Goal: Transaction & Acquisition: Purchase product/service

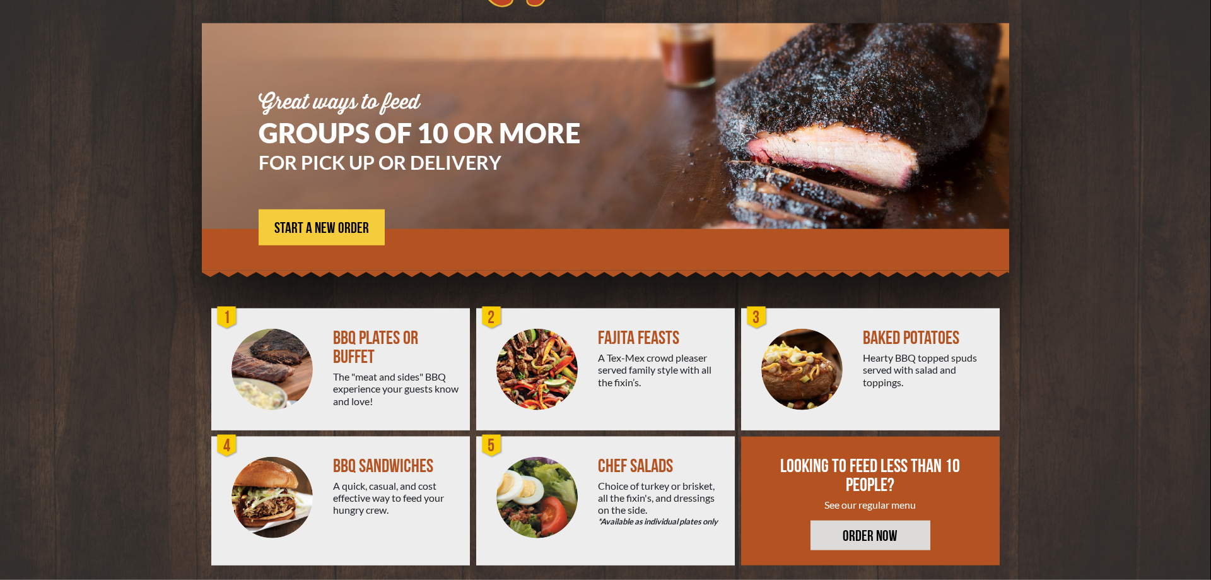
scroll to position [85, 0]
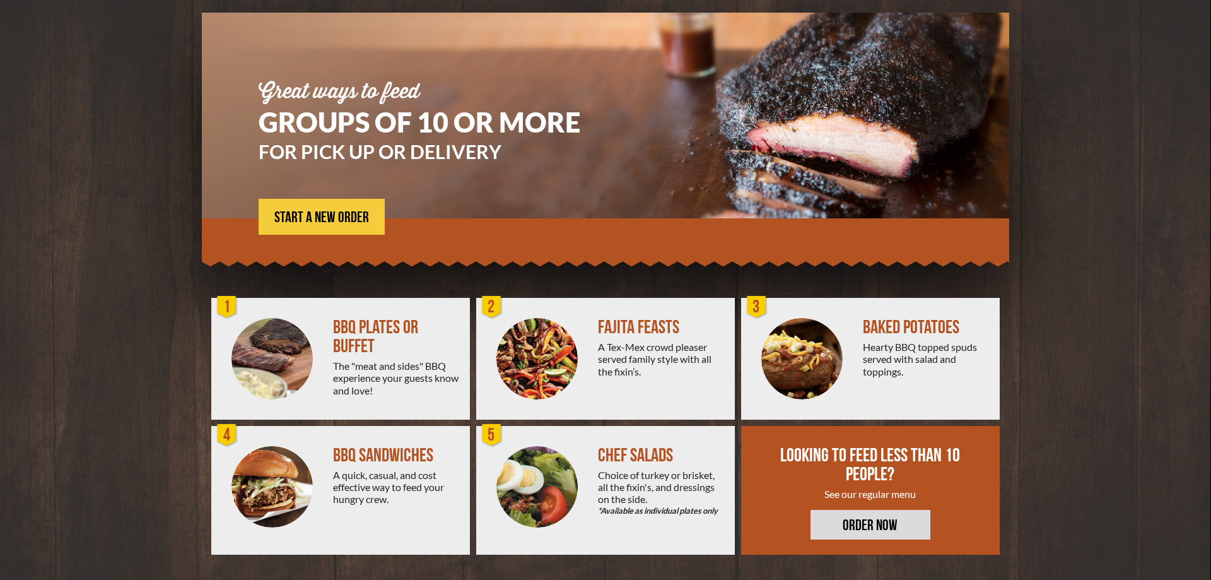
click at [288, 339] on img at bounding box center [272, 358] width 81 height 81
click at [230, 313] on div "1" at bounding box center [227, 307] width 25 height 25
click at [852, 531] on link "ORDER NOW" at bounding box center [871, 525] width 120 height 30
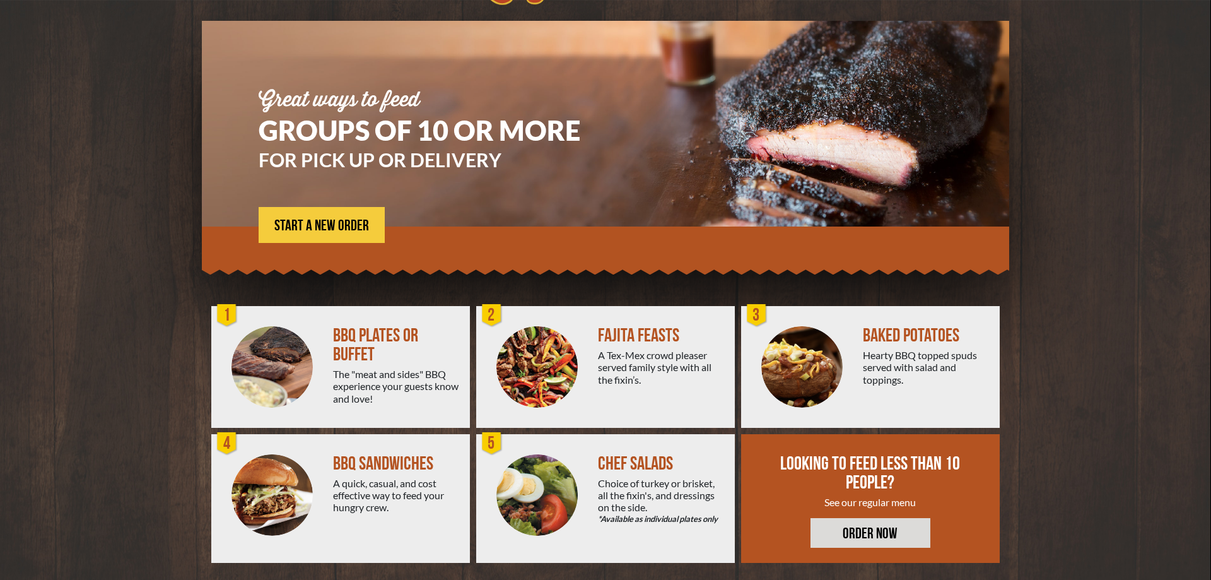
scroll to position [85, 0]
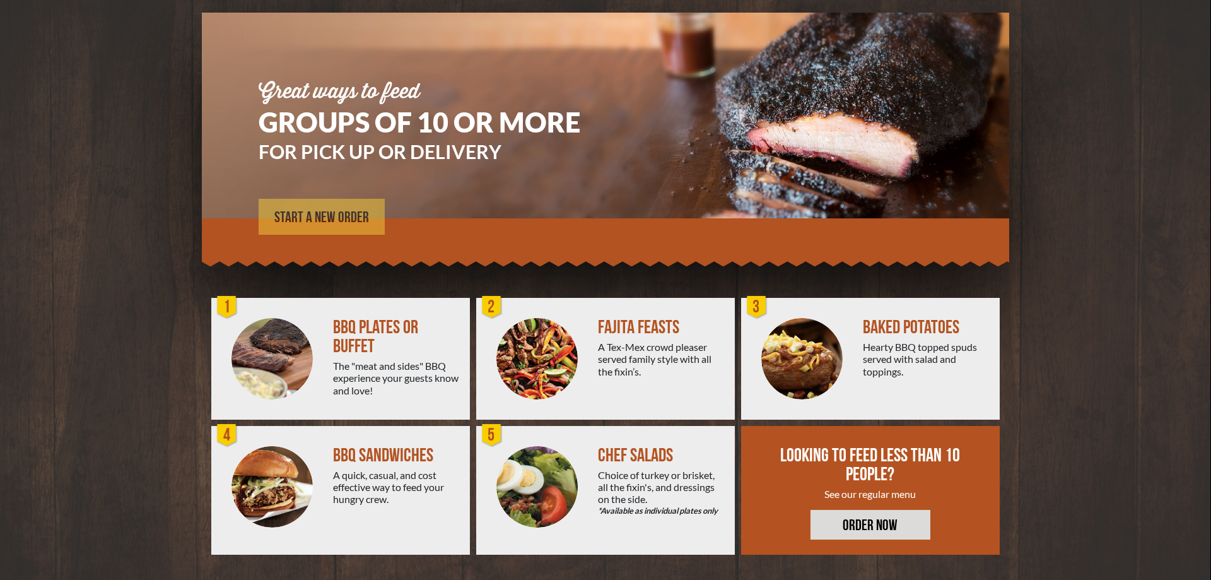
click at [311, 222] on span "START A NEW ORDER" at bounding box center [321, 217] width 95 height 15
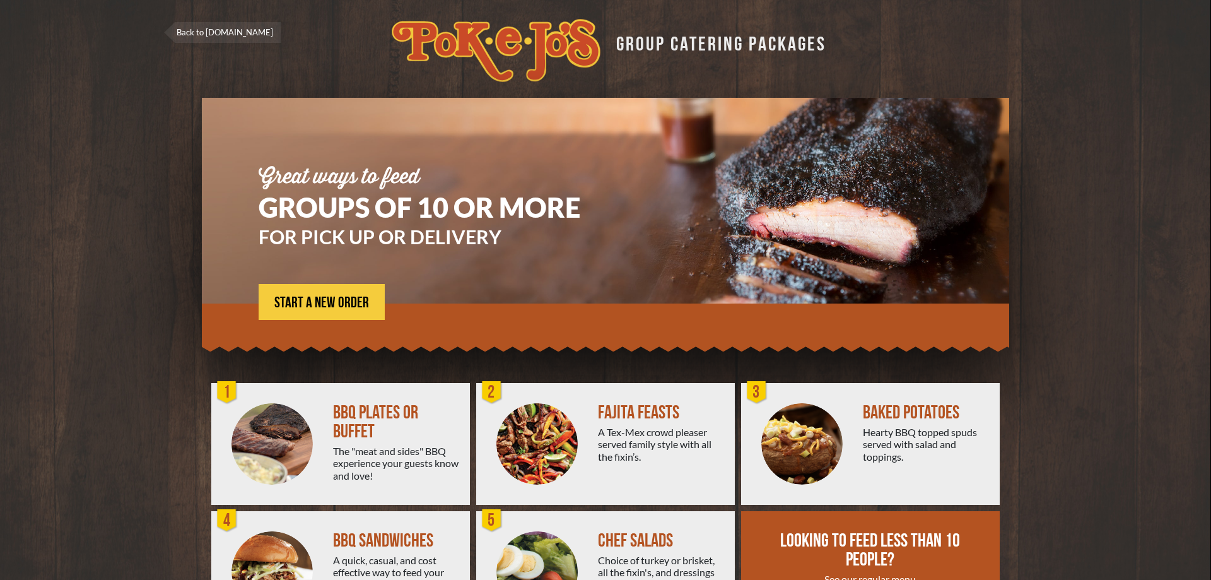
scroll to position [85, 0]
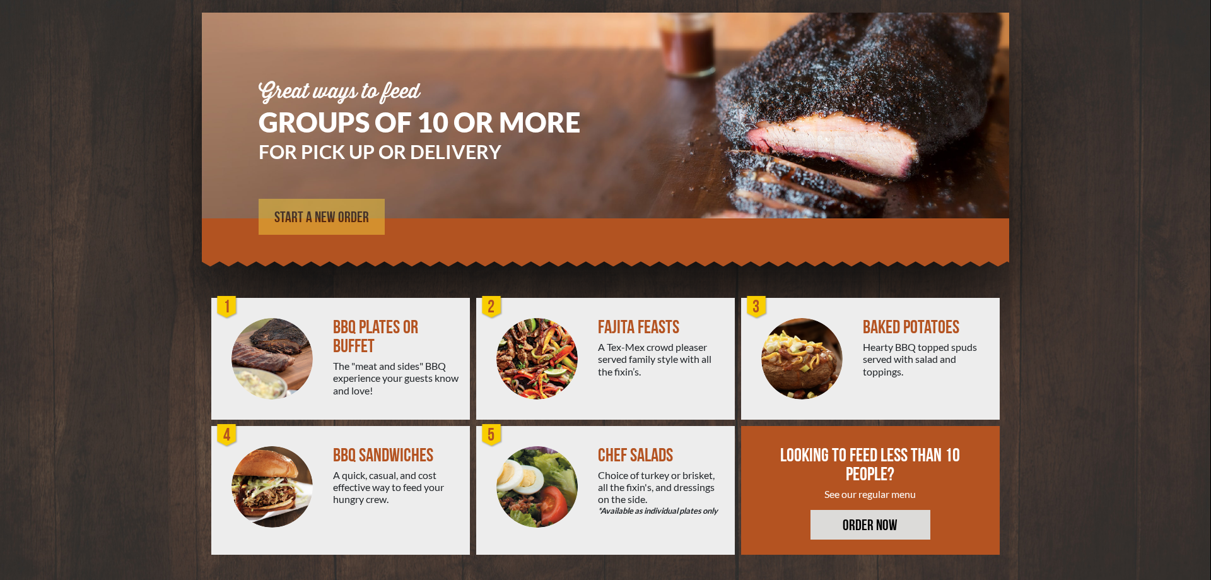
click at [350, 225] on span "START A NEW ORDER" at bounding box center [321, 217] width 95 height 15
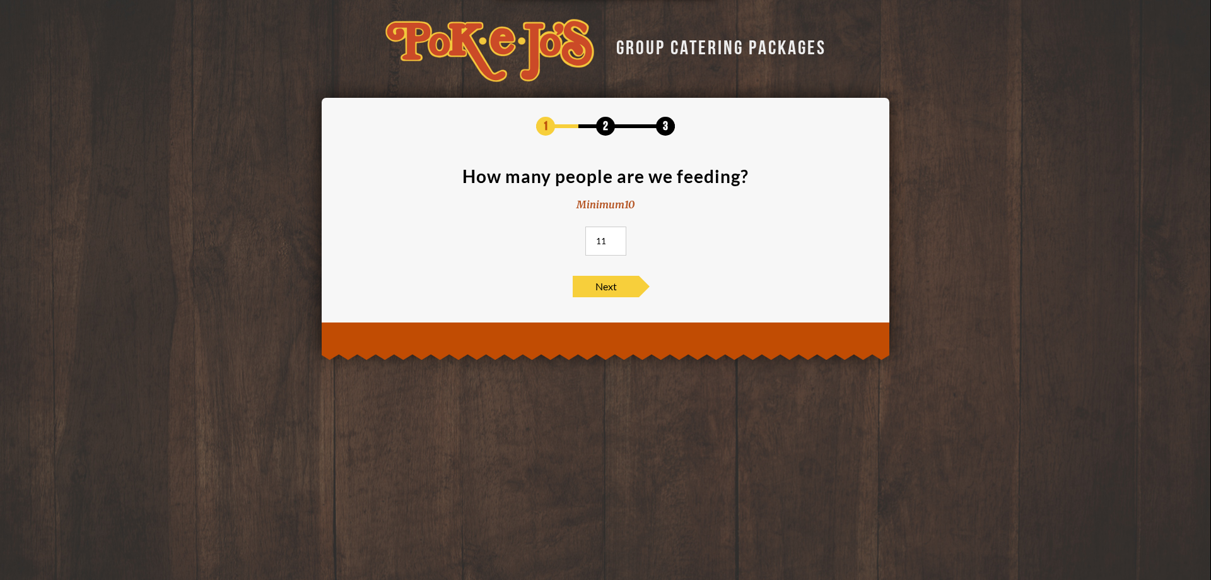
click at [613, 240] on input "11" at bounding box center [606, 241] width 41 height 29
click at [615, 238] on input "12" at bounding box center [606, 241] width 41 height 29
type input "13"
click at [618, 238] on input "13" at bounding box center [606, 241] width 41 height 29
click at [602, 290] on span "Next" at bounding box center [606, 286] width 66 height 21
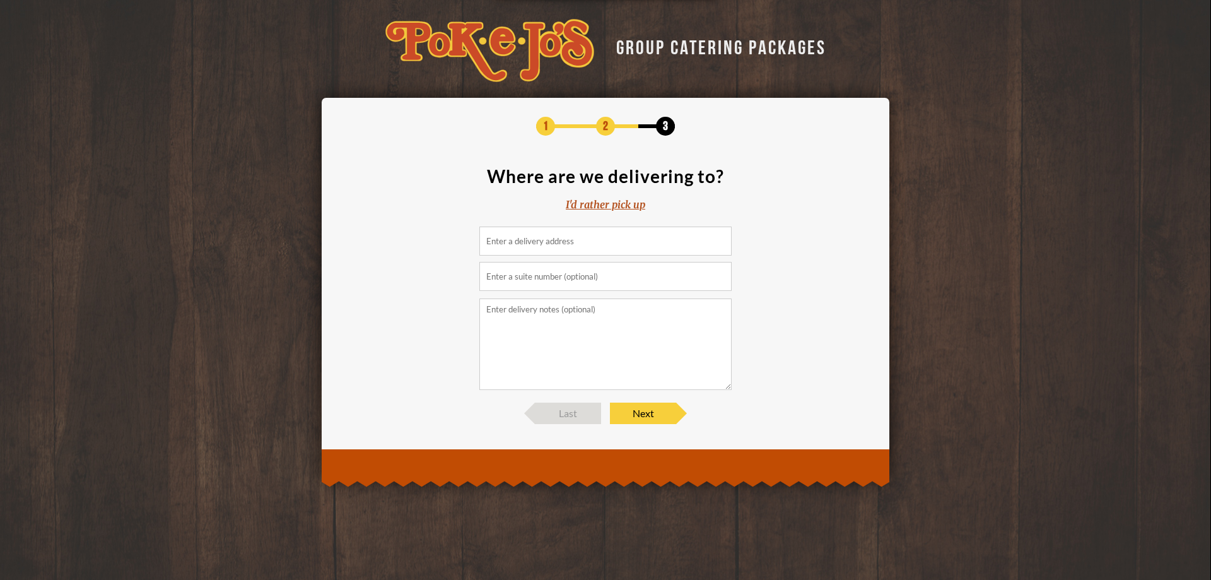
click at [522, 244] on input at bounding box center [606, 241] width 252 height 29
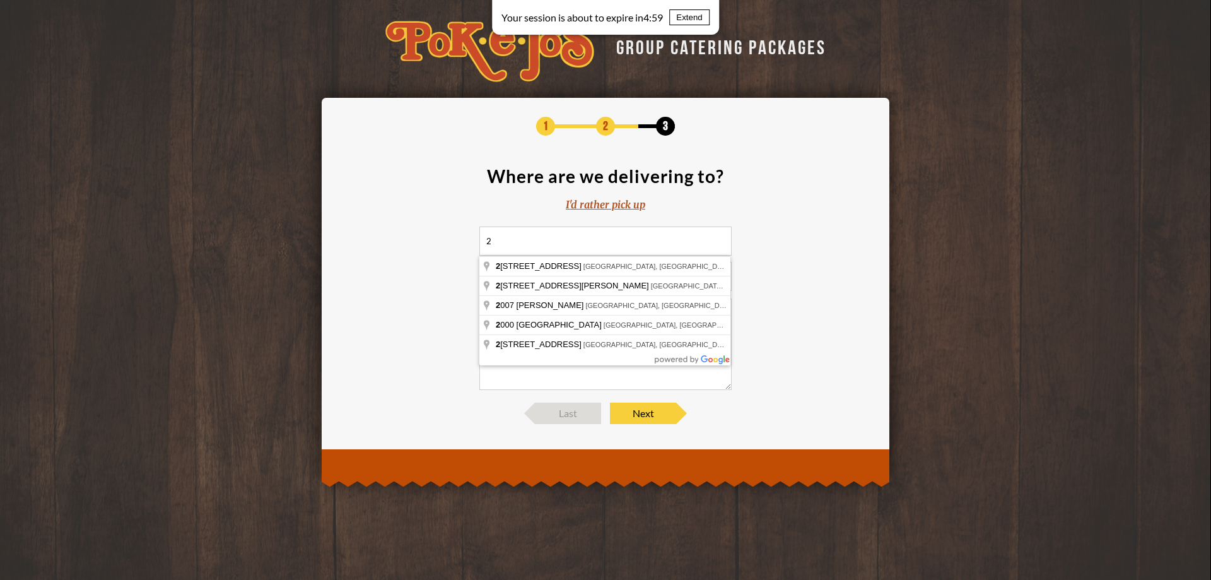
type input "2"
click at [601, 204] on div "I'd rather pick up" at bounding box center [606, 204] width 80 height 15
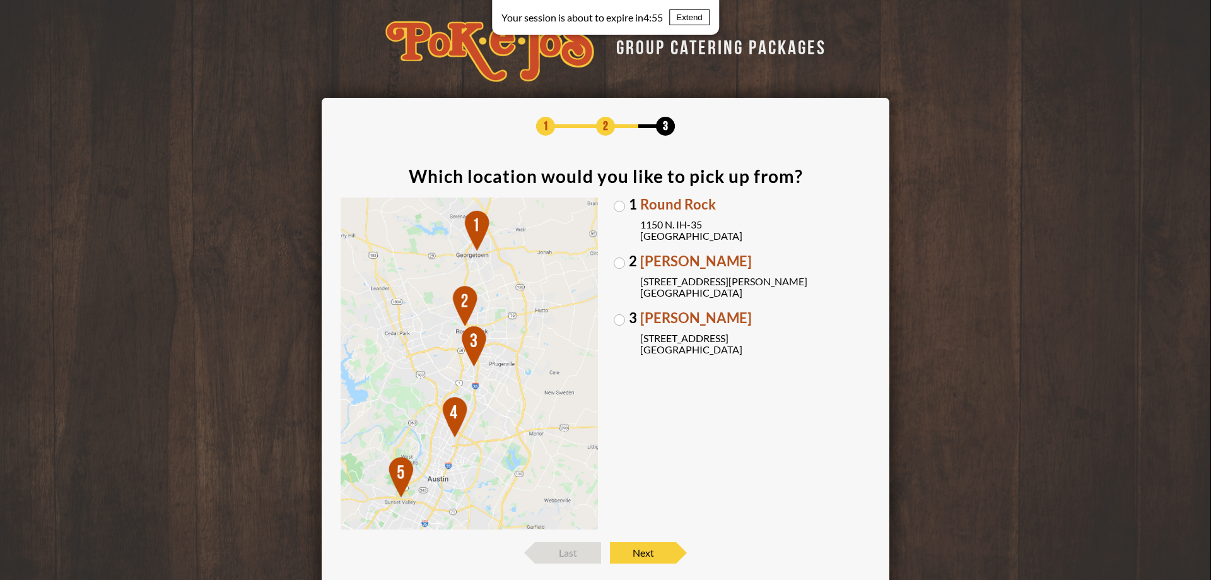
click at [620, 264] on label "2 Parmer Lane 2121 Parmer Lane Austin, TX 78727" at bounding box center [742, 276] width 257 height 44
click at [0, 0] on input "2 Parmer Lane 2121 Parmer Lane Austin, TX 78727" at bounding box center [0, 0] width 0 height 0
click at [693, 20] on button "Extend" at bounding box center [689, 17] width 40 height 16
click at [699, 21] on button "Extend" at bounding box center [689, 17] width 40 height 16
click at [700, 21] on button "Extend" at bounding box center [689, 17] width 40 height 16
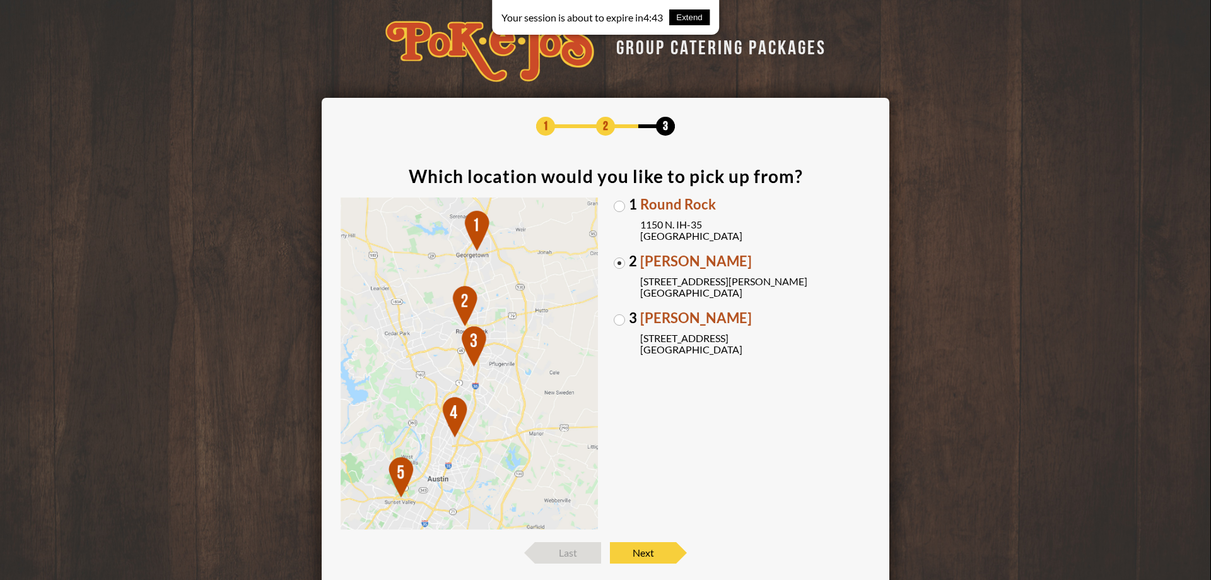
click at [700, 21] on button "Extend" at bounding box center [689, 17] width 40 height 16
click at [699, 21] on button "Extend" at bounding box center [689, 17] width 40 height 16
click at [695, 19] on button "Extend" at bounding box center [689, 17] width 40 height 16
click at [479, 12] on div "GROUP CATERING PACKAGES 1 2 3 Which location would you like to pick up from? 1 …" at bounding box center [605, 310] width 1211 height 620
click at [442, 33] on img at bounding box center [490, 50] width 209 height 63
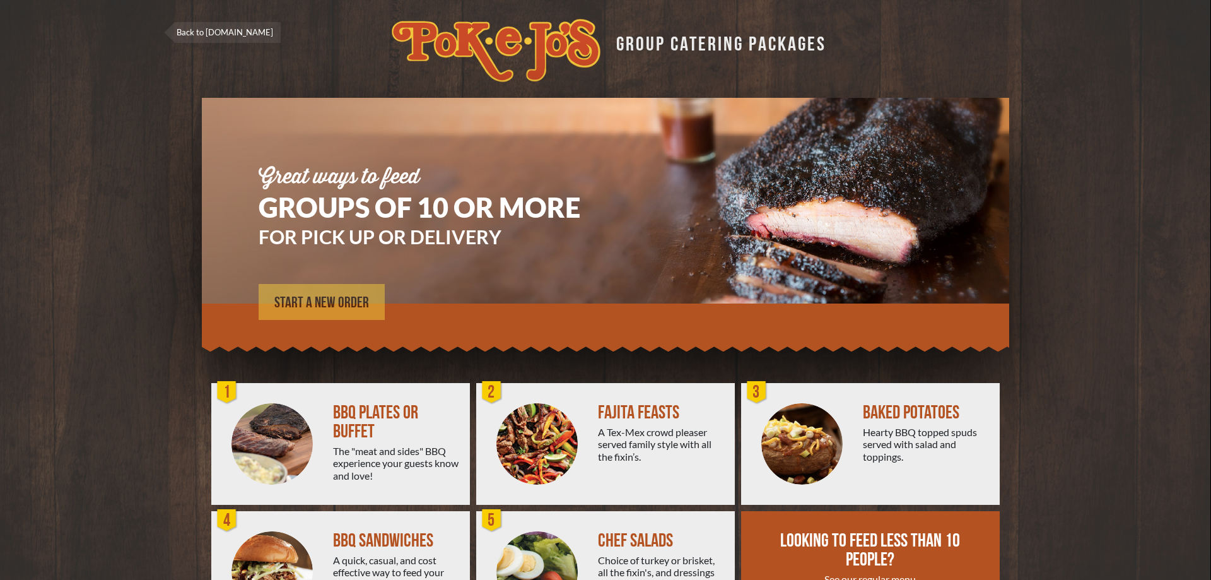
click at [319, 304] on span "START A NEW ORDER" at bounding box center [321, 302] width 95 height 15
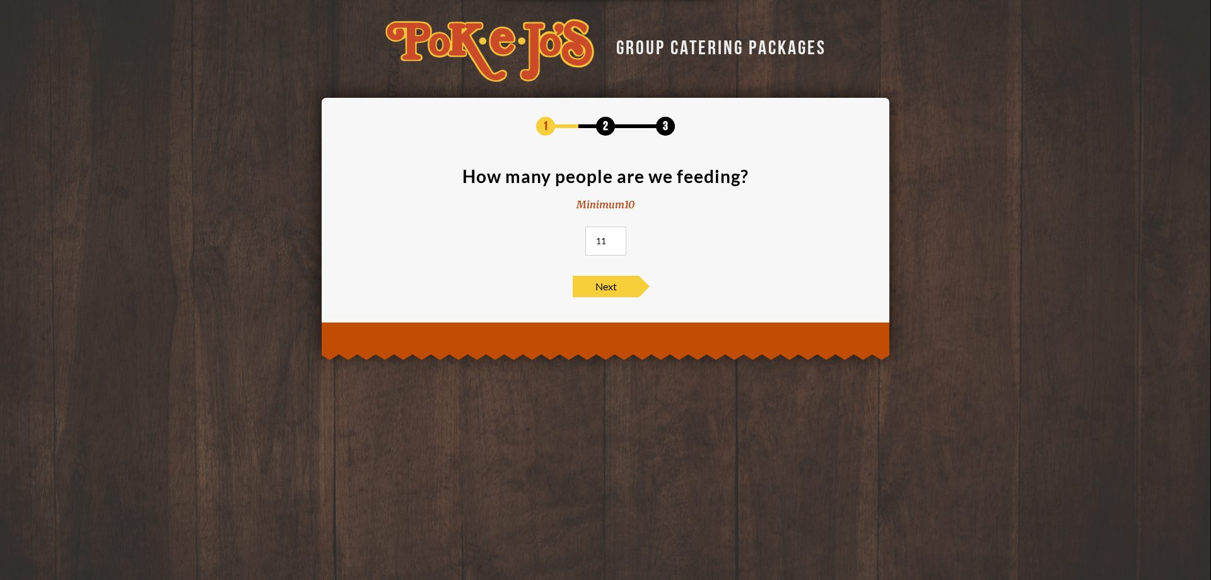
click at [617, 238] on input "11" at bounding box center [606, 241] width 41 height 29
click at [617, 238] on input "12" at bounding box center [606, 241] width 41 height 29
type input "13"
click at [615, 240] on input "13" at bounding box center [606, 241] width 41 height 29
click at [608, 281] on span "Next" at bounding box center [606, 286] width 66 height 21
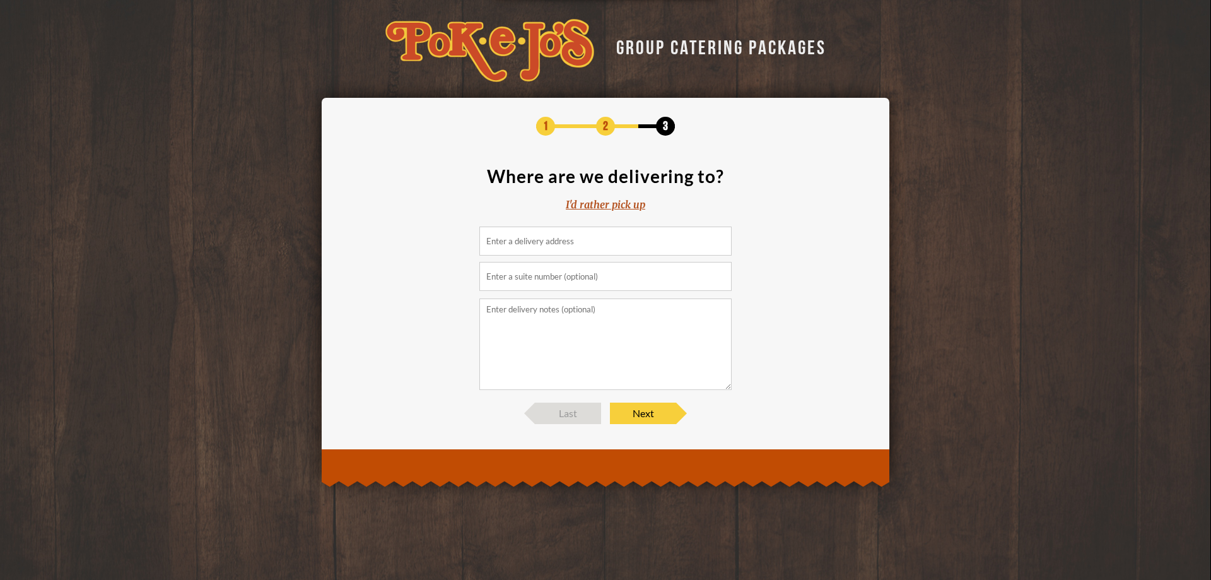
click at [581, 243] on input at bounding box center [606, 241] width 252 height 29
click at [548, 240] on input at bounding box center [606, 241] width 252 height 29
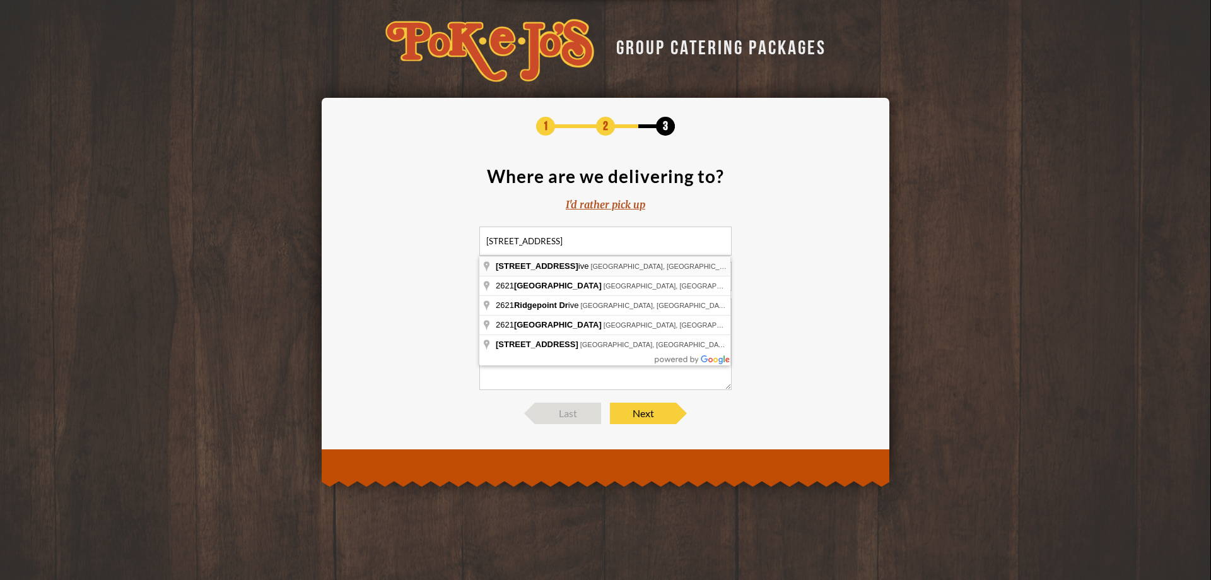
type input "2621 Ridgepoint Drive, Austin, TX, USA"
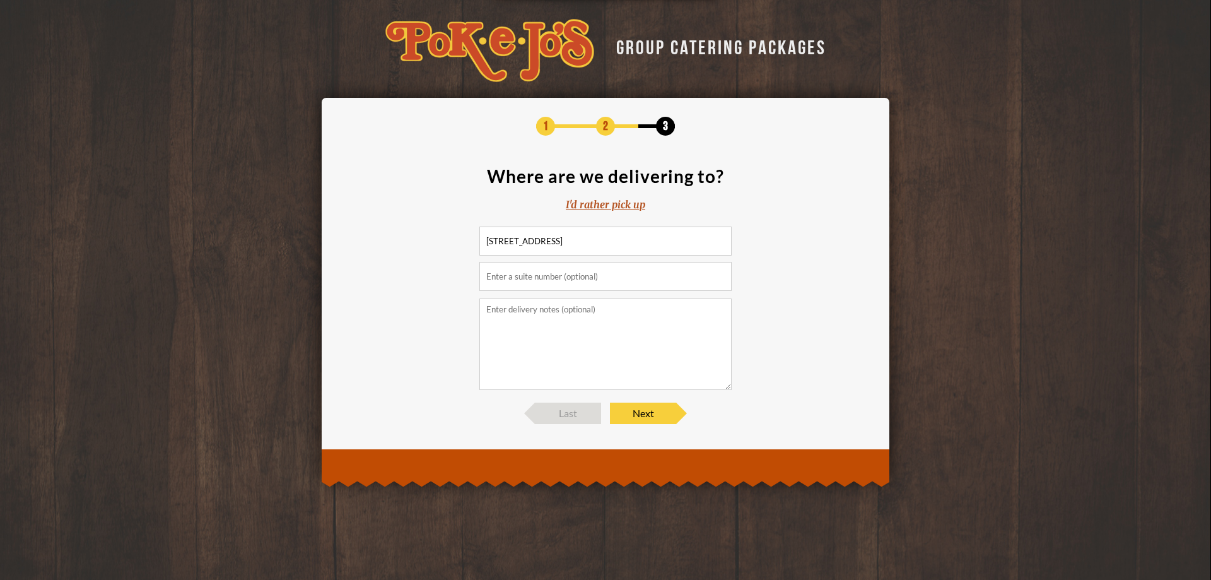
click at [542, 274] on input "text" at bounding box center [606, 276] width 252 height 29
click at [536, 315] on textarea at bounding box center [606, 343] width 252 height 91
click at [484, 275] on input "235" at bounding box center [606, 276] width 252 height 29
type input "Suite 235"
click at [650, 413] on span "Next" at bounding box center [643, 413] width 66 height 21
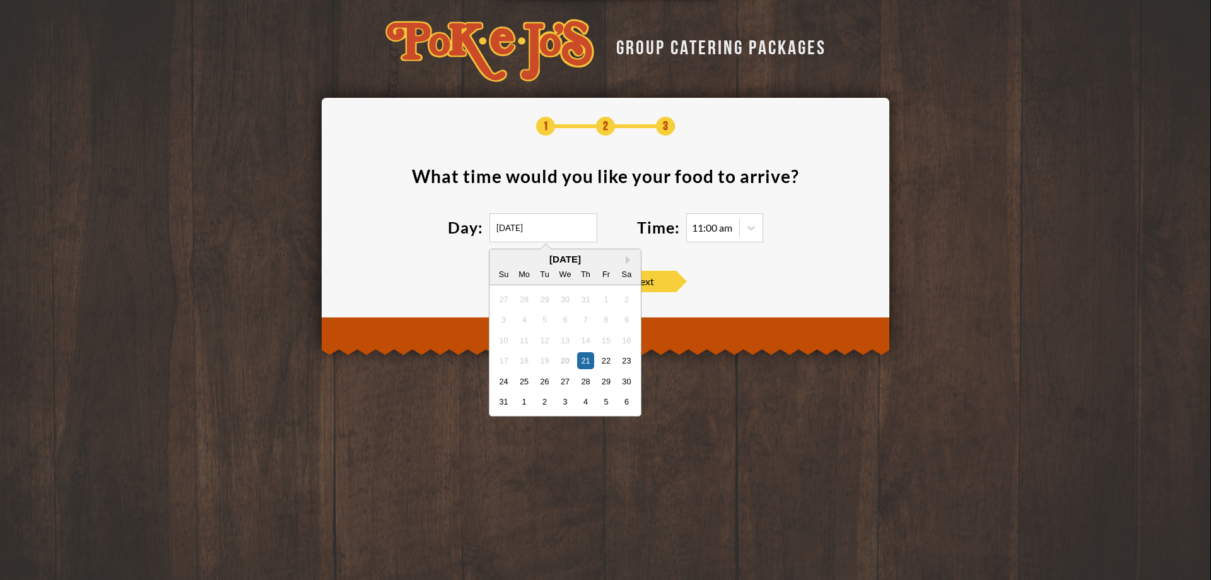
click at [547, 229] on input "08/21/2025" at bounding box center [544, 227] width 108 height 29
click at [587, 362] on div "21" at bounding box center [585, 360] width 17 height 17
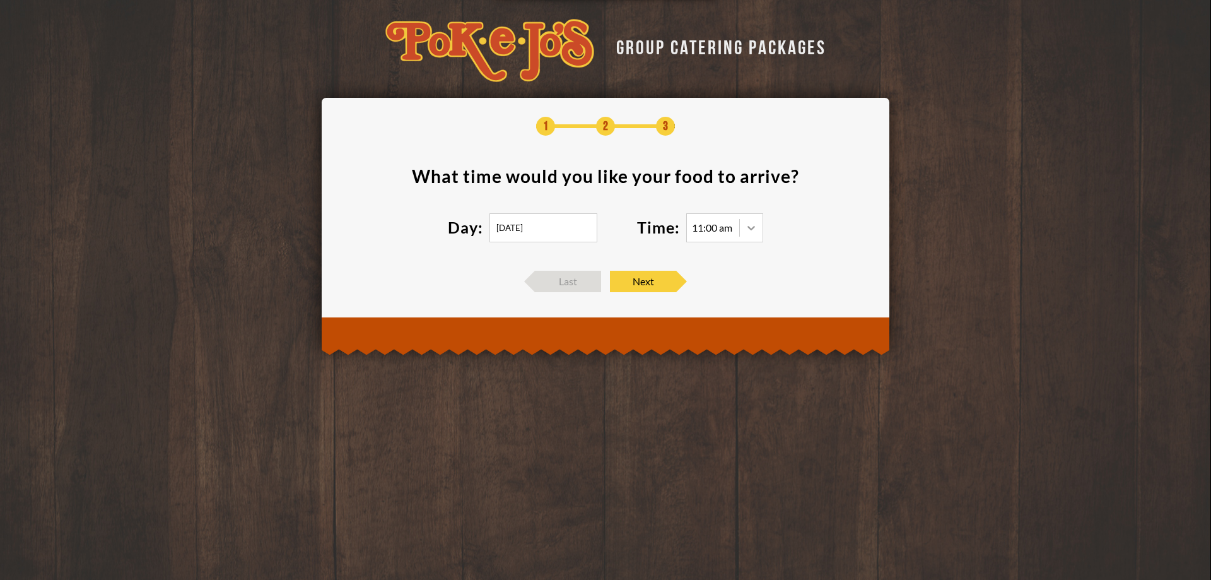
click at [757, 228] on icon at bounding box center [751, 227] width 13 height 13
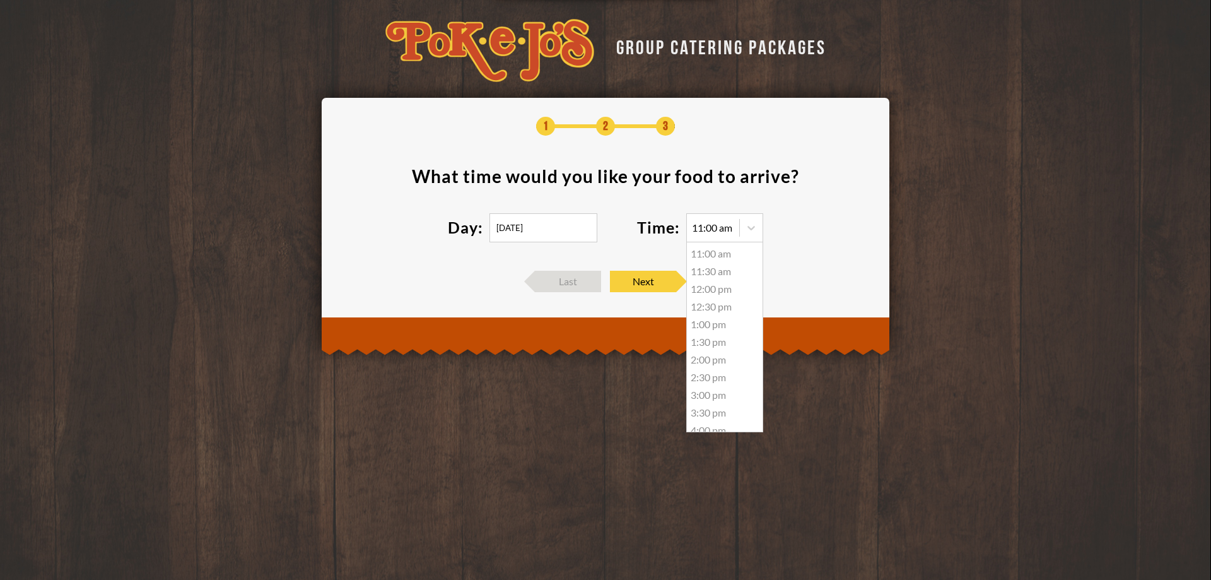
click at [722, 256] on div "11:00 am" at bounding box center [725, 254] width 76 height 18
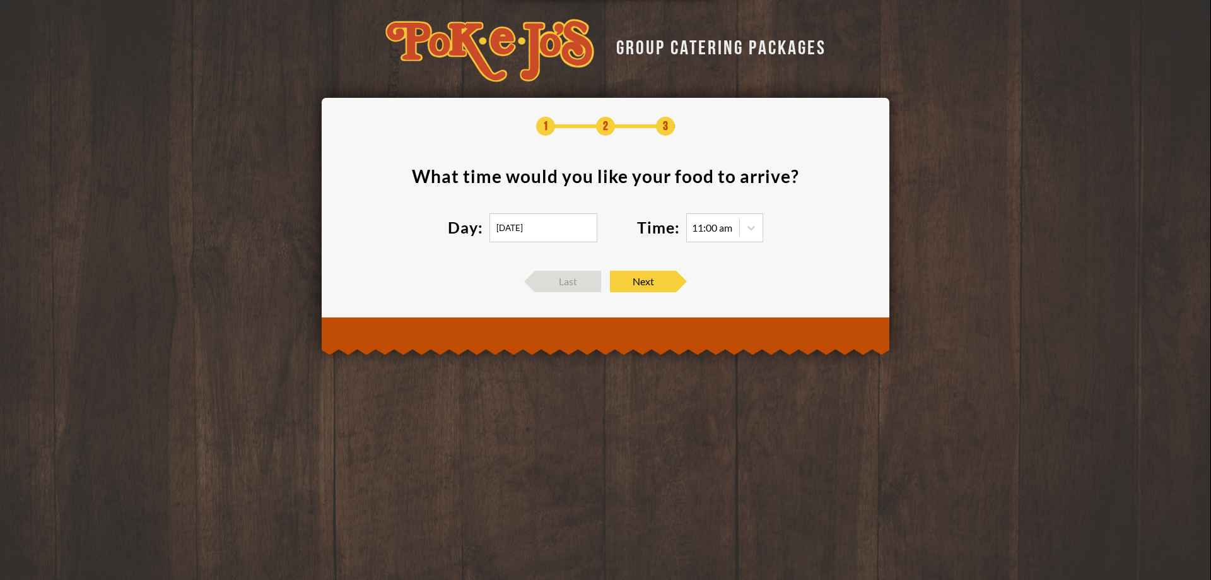
click at [765, 251] on section "What time would you like your food to arrive ? Day: 08/21/2025 Time: 11:00 am" at bounding box center [606, 212] width 530 height 91
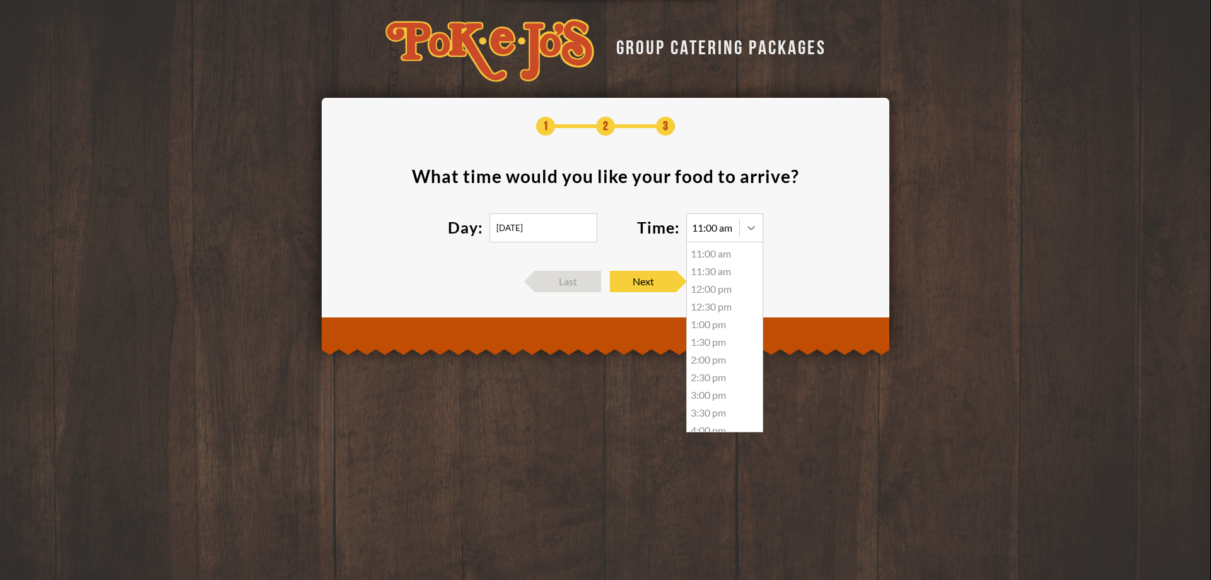
click at [757, 236] on div at bounding box center [751, 227] width 23 height 23
click at [719, 272] on div "11:30 am" at bounding box center [725, 271] width 76 height 18
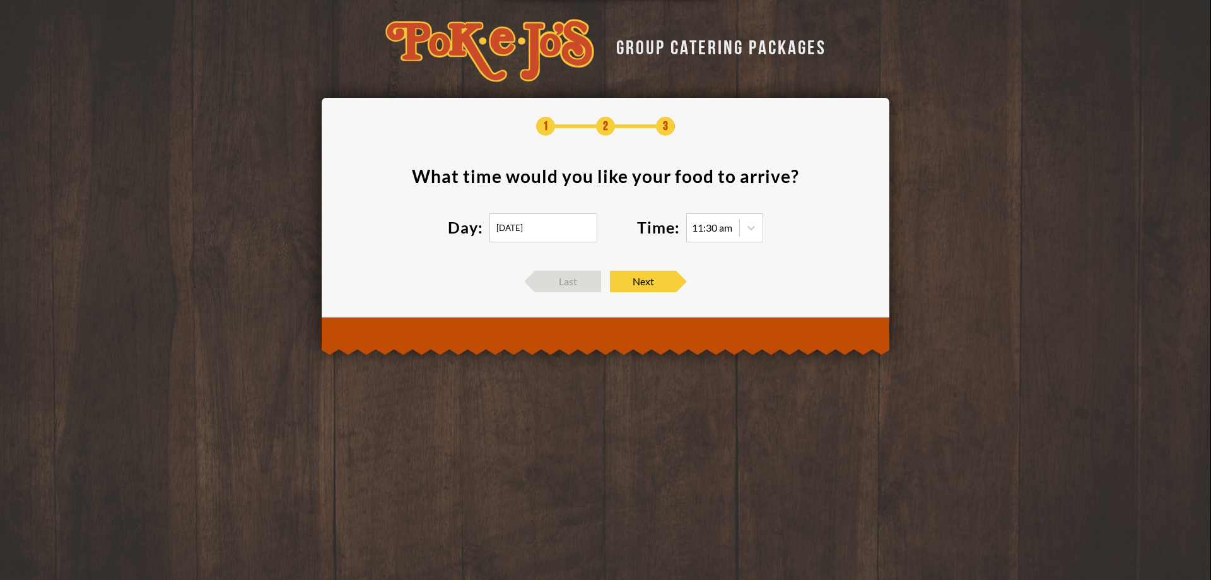
click at [761, 265] on div "1 2 3 What time would you like your food to arrive ? Day: 08/21/2025 Time: 11:3…" at bounding box center [606, 204] width 530 height 175
click at [662, 281] on span "Next" at bounding box center [643, 281] width 66 height 21
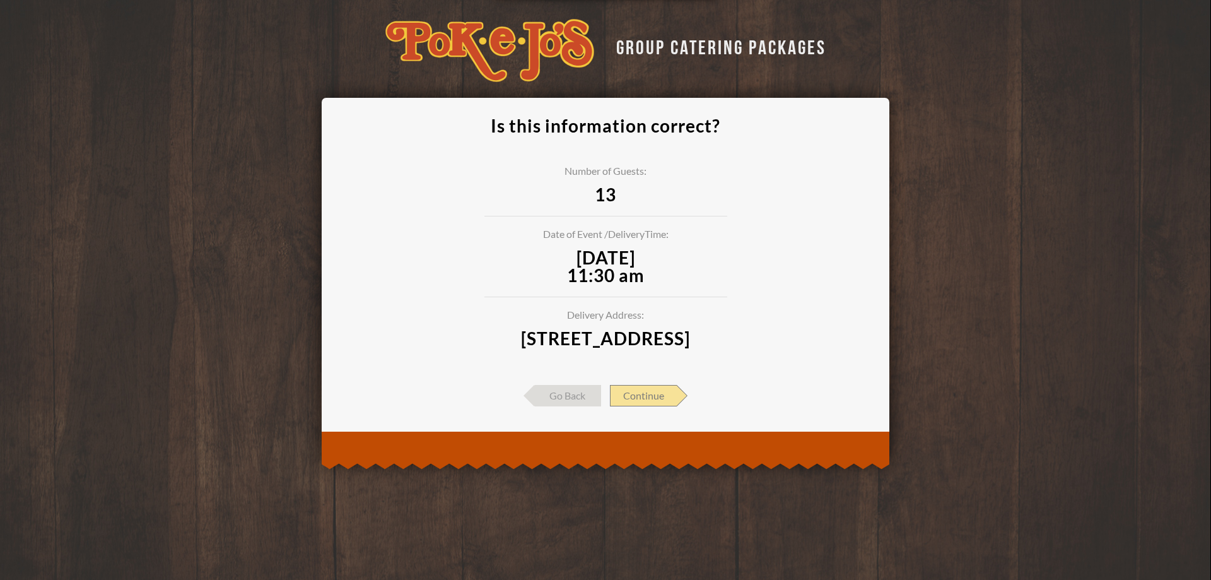
click at [643, 406] on span "Continue" at bounding box center [643, 395] width 67 height 21
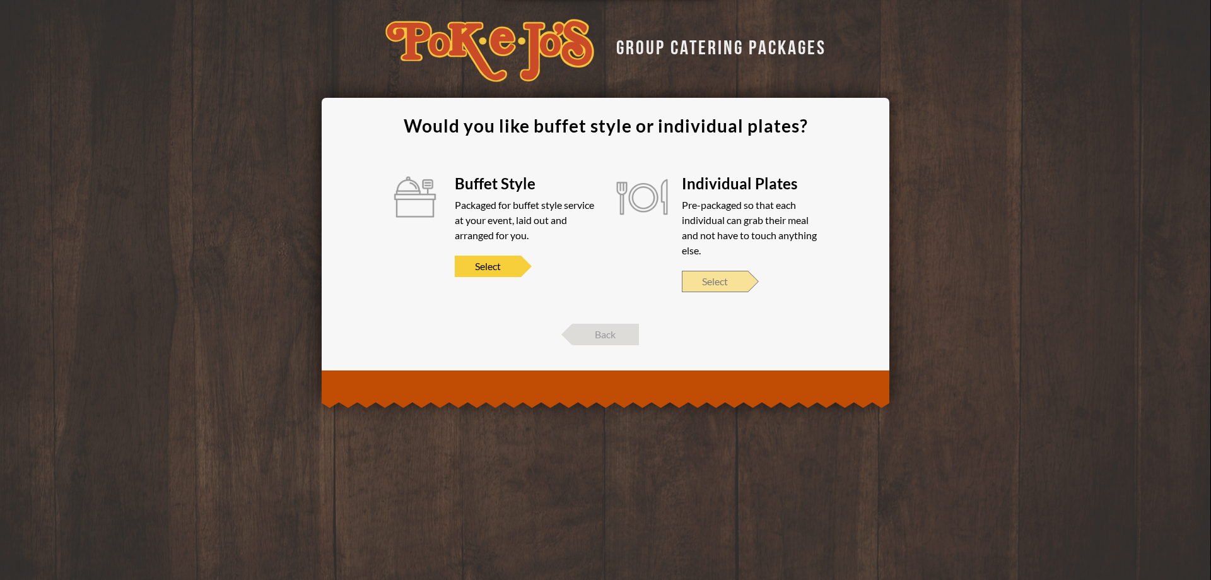
click at [707, 278] on span "Select" at bounding box center [715, 281] width 66 height 21
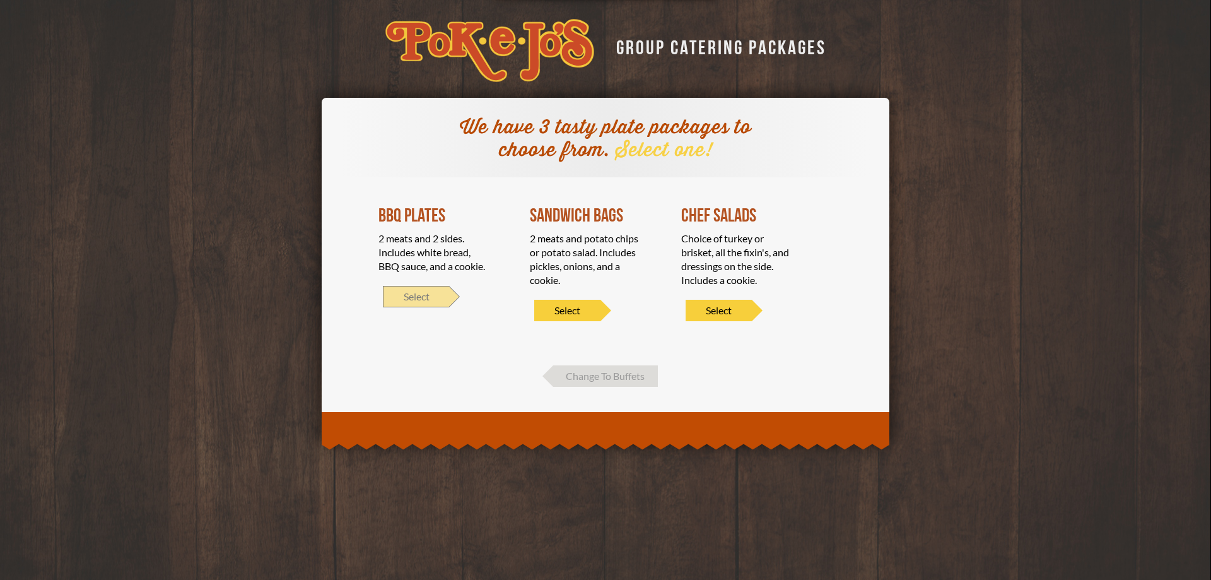
click at [410, 293] on span "Select" at bounding box center [416, 296] width 66 height 21
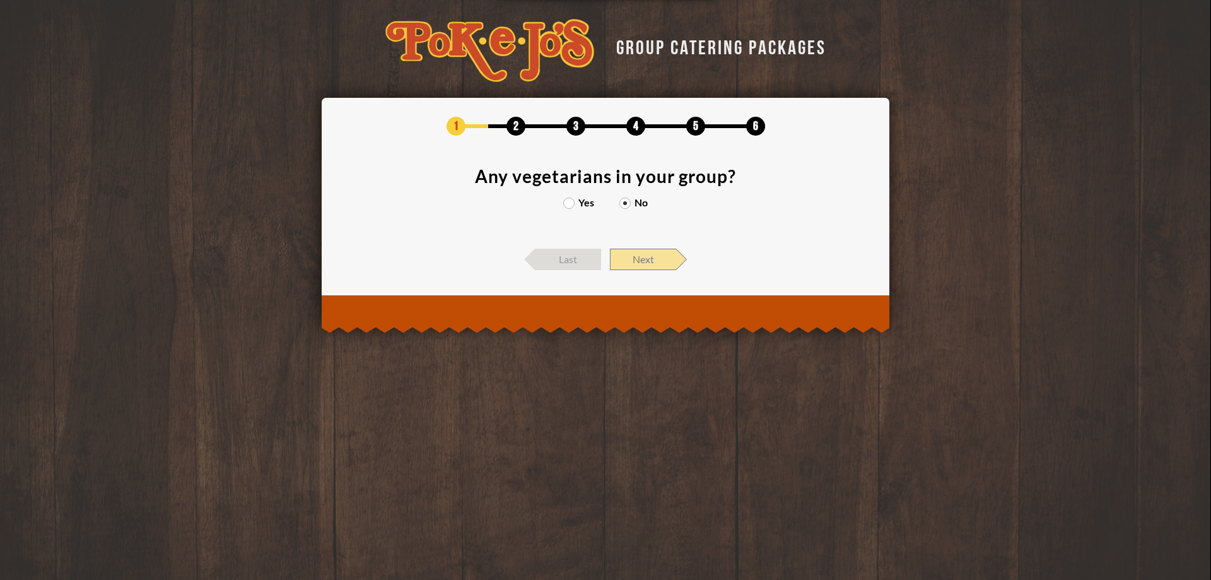
click at [632, 257] on span "Next" at bounding box center [643, 259] width 66 height 21
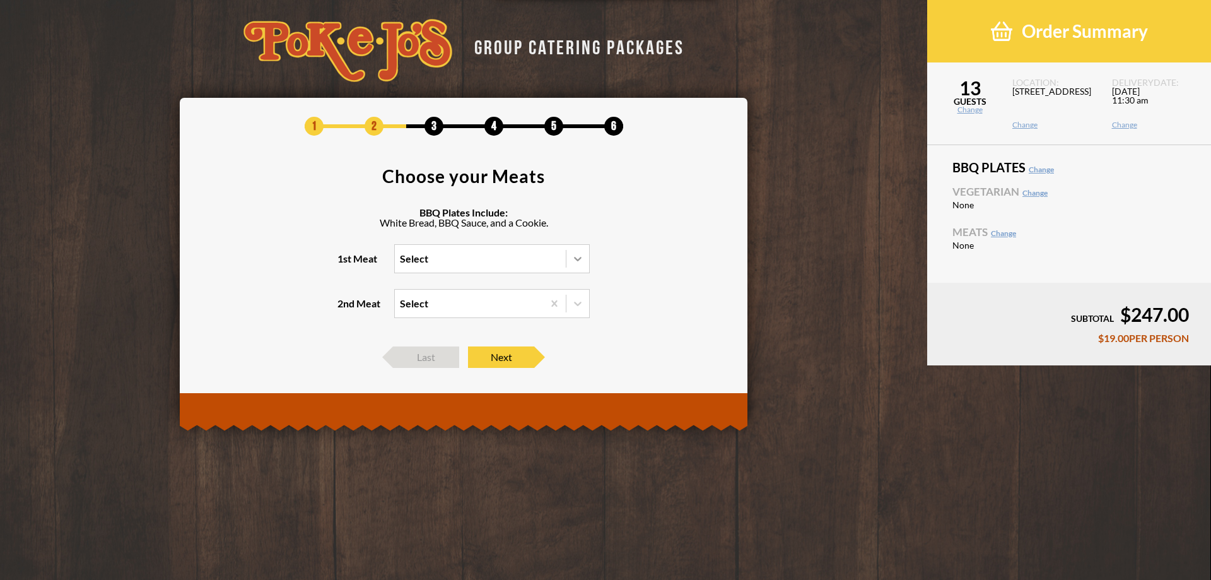
click at [576, 259] on icon at bounding box center [578, 259] width 8 height 4
click at [345, 264] on input "1st Meat Select" at bounding box center [345, 264] width 0 height 0
click at [419, 284] on div "Brisket" at bounding box center [492, 285] width 194 height 18
click at [345, 264] on input "1st Meat option Brisket focused, 1 of 5. 5 results available. Use Up and Down t…" at bounding box center [345, 264] width 0 height 0
click at [579, 306] on icon at bounding box center [578, 303] width 13 height 13
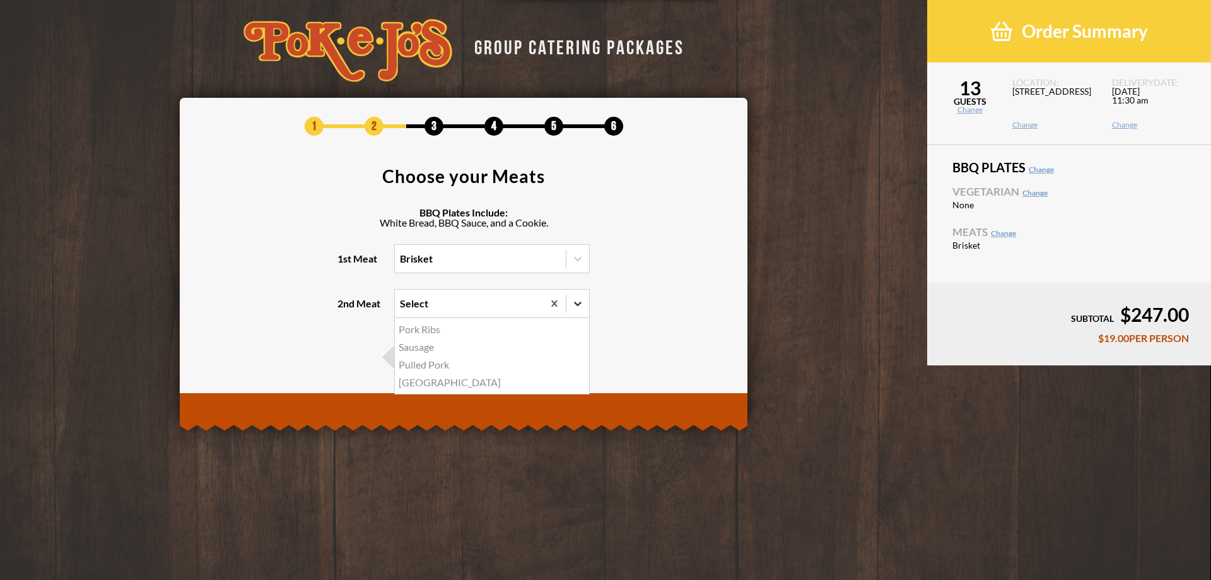
click at [345, 309] on input "2nd Meat option Pork Ribs focused, 1 of 4. 4 results available. Use Up and Down…" at bounding box center [345, 309] width 0 height 0
click at [421, 346] on div "Sausage" at bounding box center [492, 347] width 194 height 18
click at [345, 309] on input "2nd Meat option Sausage focused, 2 of 4. 4 results available. Use Up and Down t…" at bounding box center [345, 309] width 0 height 0
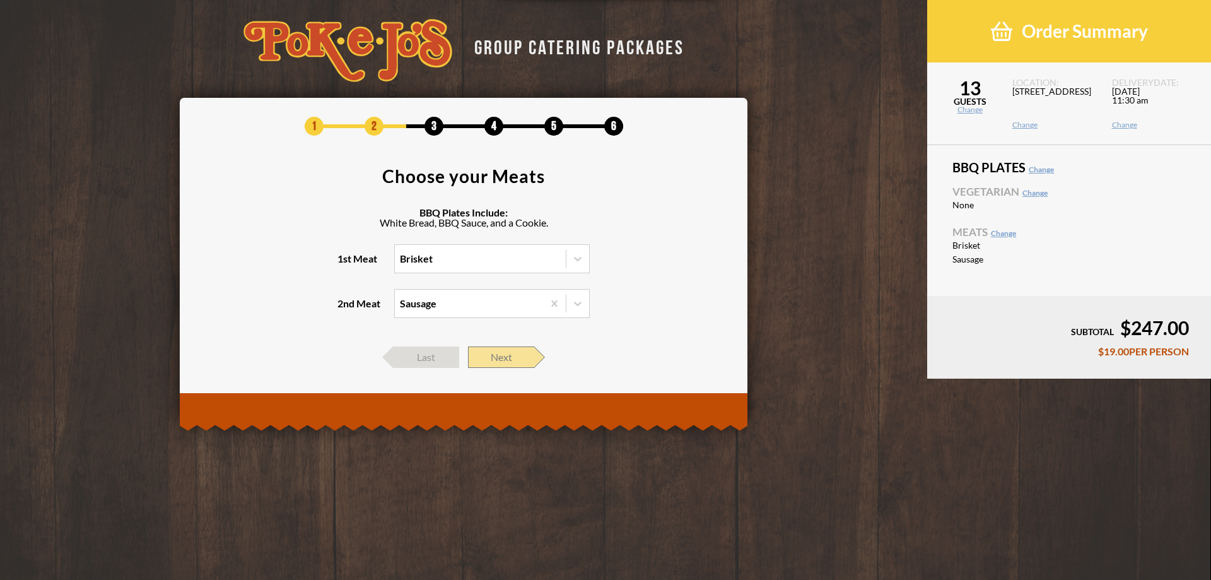
click at [528, 355] on span "Next" at bounding box center [501, 356] width 66 height 21
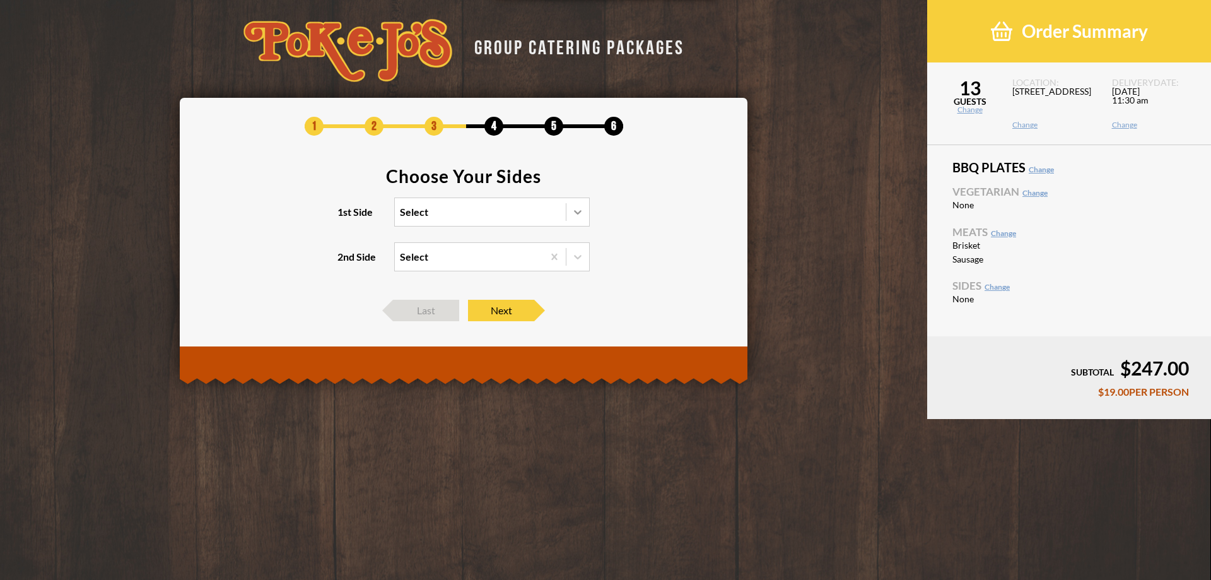
click at [582, 221] on div at bounding box center [578, 212] width 23 height 23
click at [345, 218] on input "1st Side Select" at bounding box center [345, 218] width 0 height 0
click at [465, 292] on div "Cornbread Casserole" at bounding box center [492, 291] width 194 height 18
click at [345, 218] on input "1st Side option Brisket, selected. option Cornbread Casserole focused, 4 of 4. …" at bounding box center [345, 218] width 0 height 0
click at [582, 264] on div at bounding box center [578, 256] width 23 height 23
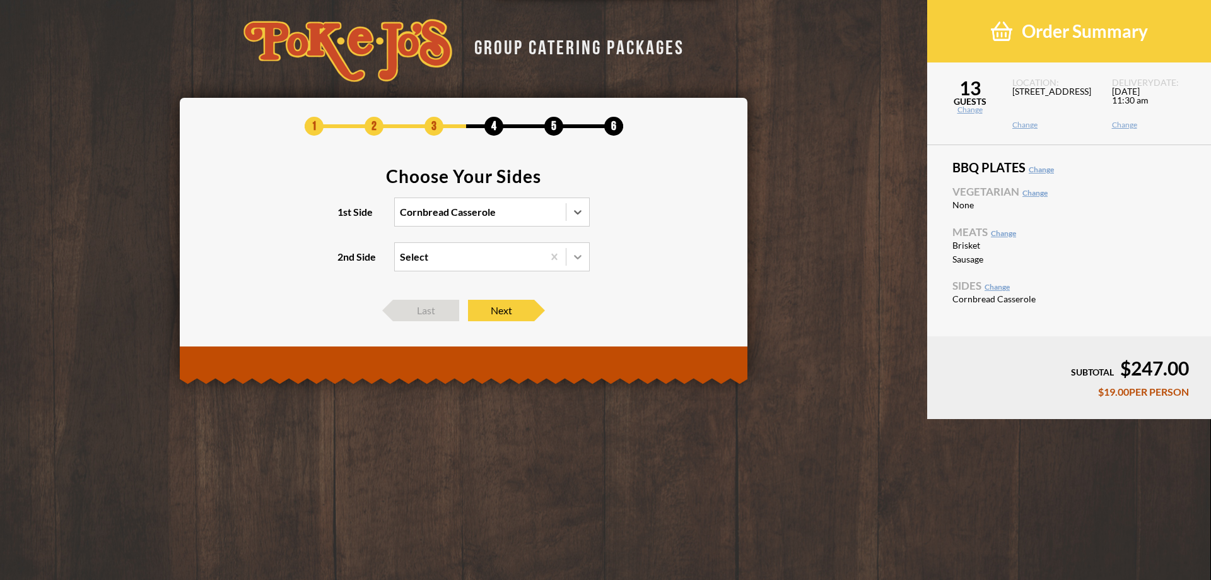
click at [345, 262] on input "2nd Side Select" at bounding box center [345, 262] width 0 height 0
click at [441, 300] on div "Pinto Beans" at bounding box center [492, 301] width 194 height 18
click at [345, 262] on input "2nd Side option Sausage, selected. option Pinto Beans focused, 2 of 3. 3 result…" at bounding box center [345, 262] width 0 height 0
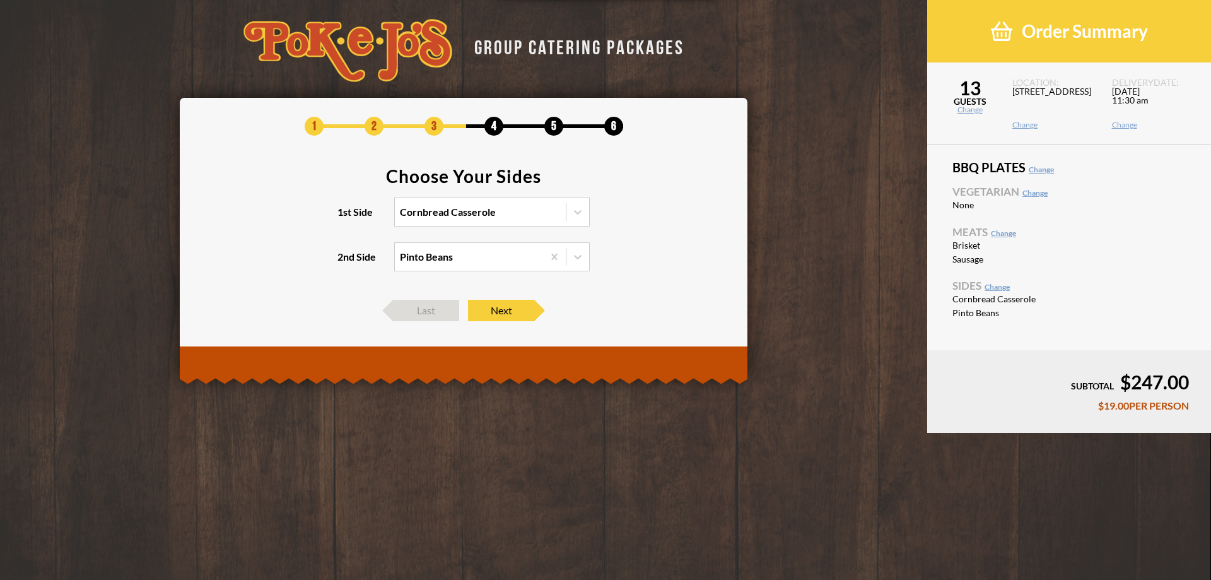
click at [612, 300] on footer "Last Next" at bounding box center [464, 310] width 530 height 21
click at [507, 315] on span "Next" at bounding box center [501, 310] width 66 height 21
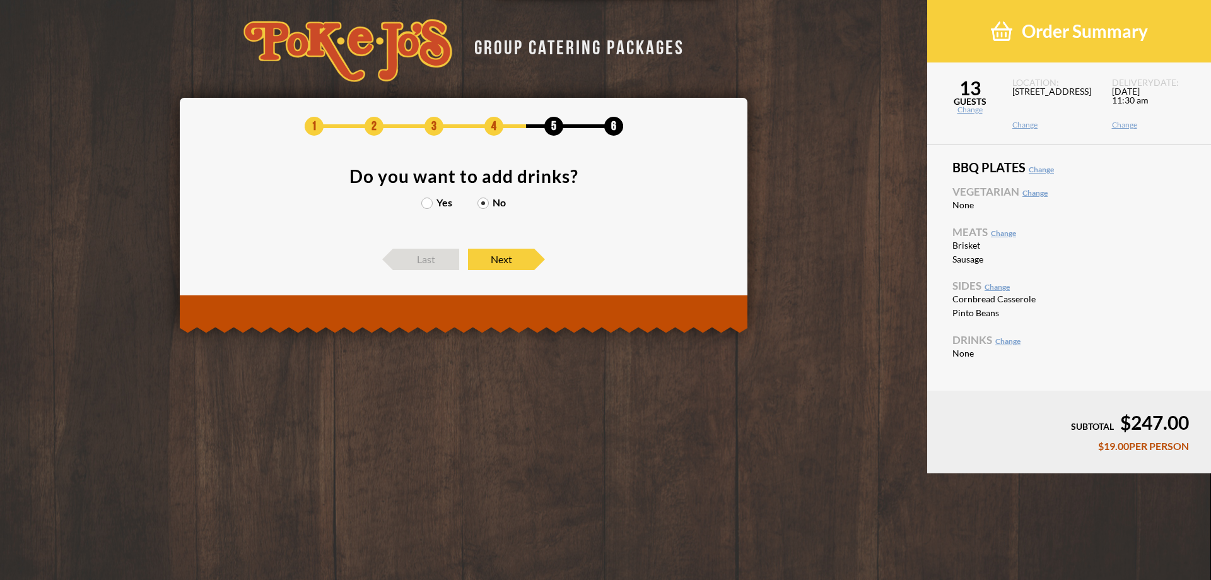
click at [432, 207] on label "Yes" at bounding box center [437, 202] width 31 height 10
click at [0, 0] on input "Yes" at bounding box center [0, 0] width 0 height 0
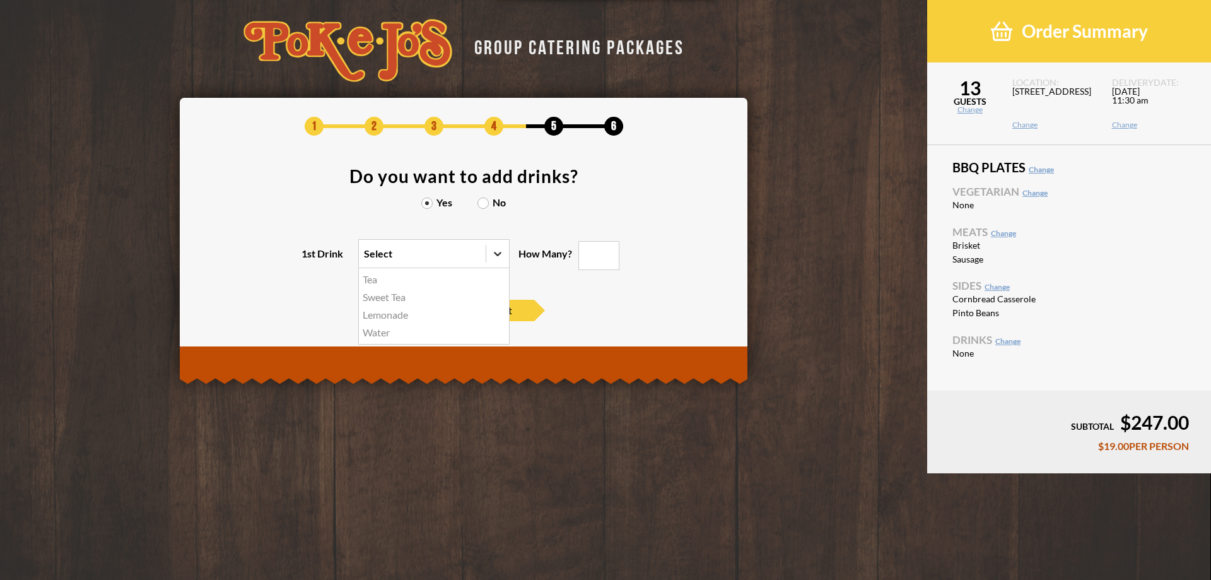
click at [500, 257] on icon at bounding box center [498, 253] width 13 height 13
click at [309, 259] on input "1st Drink option Tea focused, 1 of 4. 4 results available. Use Up and Down to c…" at bounding box center [309, 259] width 0 height 0
click at [403, 280] on div "Tea" at bounding box center [434, 280] width 150 height 18
click at [309, 259] on input "1st Drink option Tea focused, 1 of 4. 4 results available. Use Up and Down to c…" at bounding box center [309, 259] width 0 height 0
type input "0"
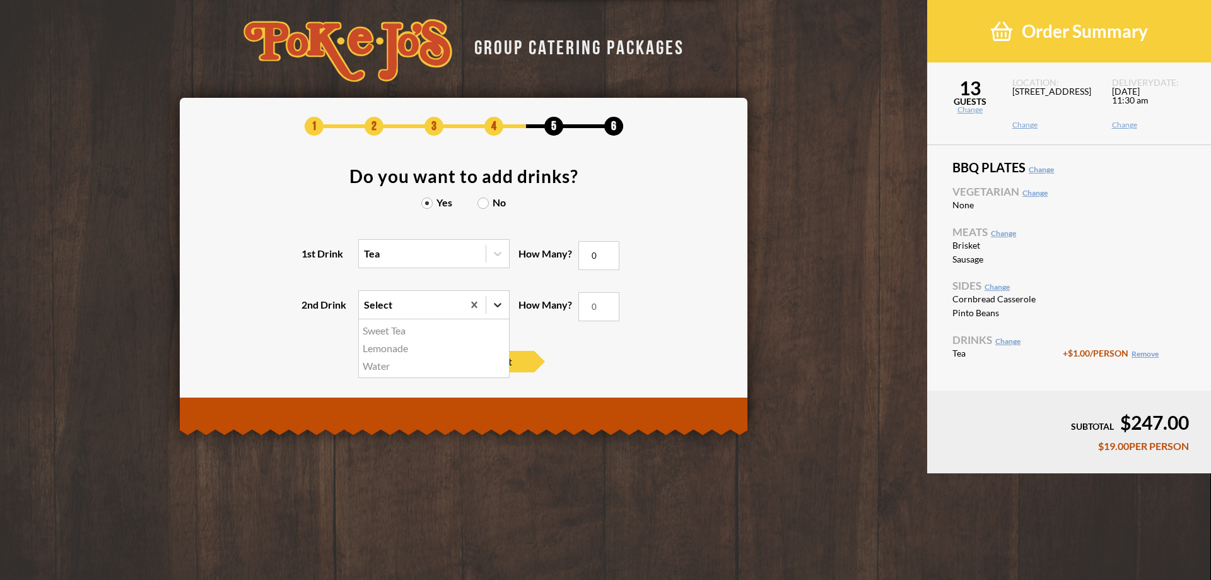
click at [500, 297] on div at bounding box center [497, 304] width 23 height 23
click at [309, 310] on input "2nd Drink option Sweet Tea focused, 1 of 3. 3 results available. Use Up and Dow…" at bounding box center [309, 310] width 0 height 0
click at [394, 350] on div "Lemonade" at bounding box center [434, 348] width 150 height 18
click at [309, 310] on input "2nd Drink option Lemonade focused, 2 of 3. 3 results available. Use Up and Down…" at bounding box center [309, 310] width 0 height 0
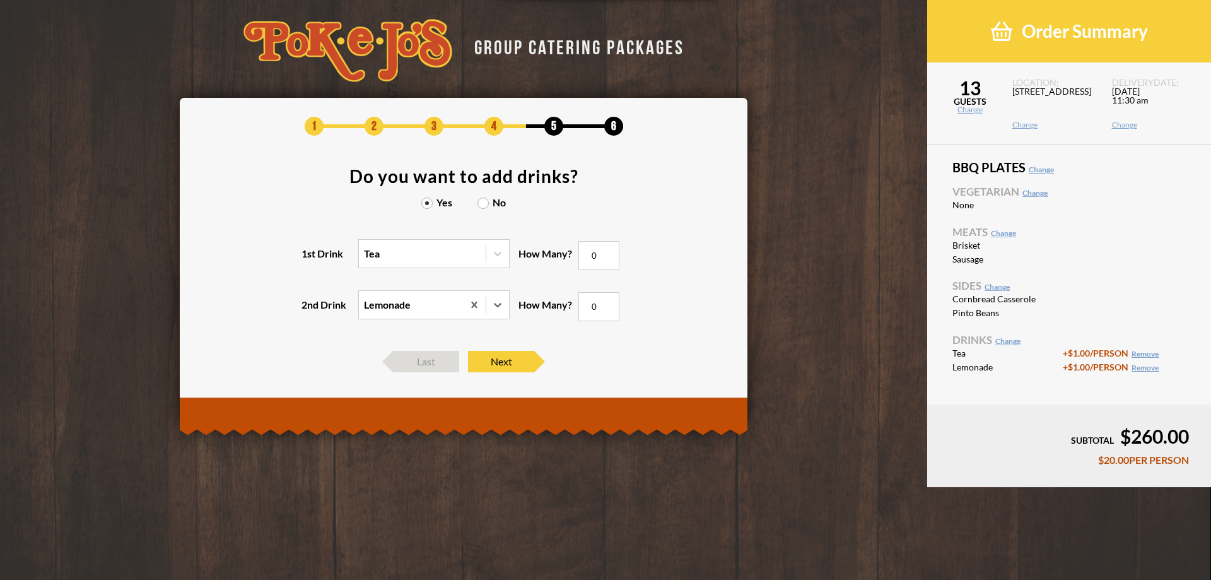
click at [521, 334] on div "2nd Drink option Lemonade, selected. 0 results available. Select is focused , p…" at bounding box center [464, 312] width 530 height 51
type input "1"
click at [609, 305] on input "1" at bounding box center [599, 306] width 41 height 29
click at [439, 357] on span "Last" at bounding box center [426, 361] width 66 height 21
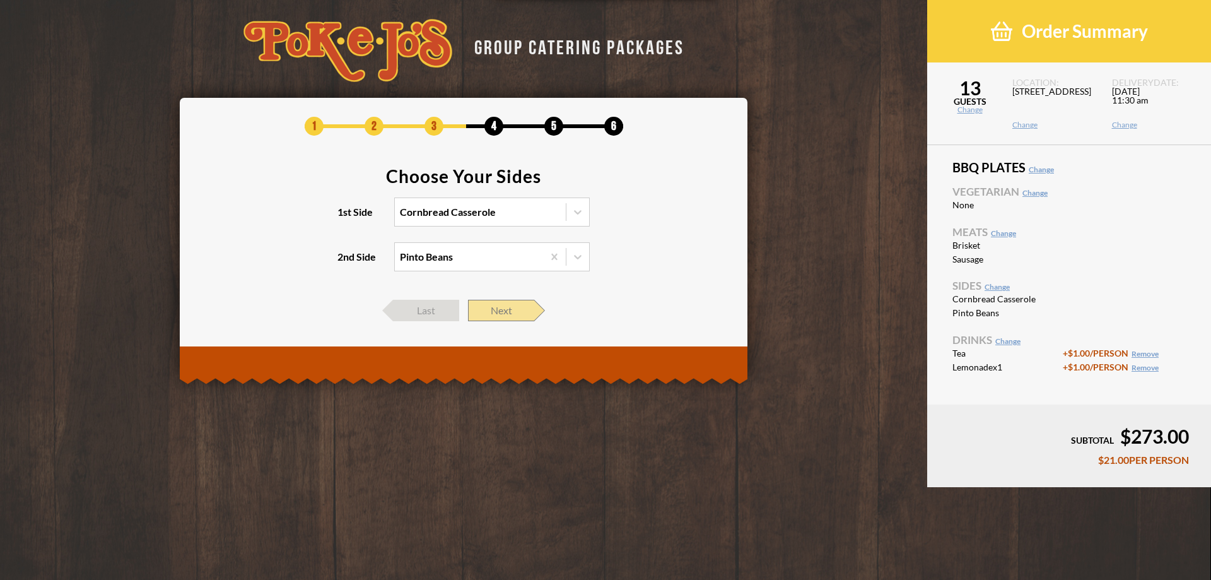
click at [507, 315] on span "Next" at bounding box center [501, 310] width 66 height 21
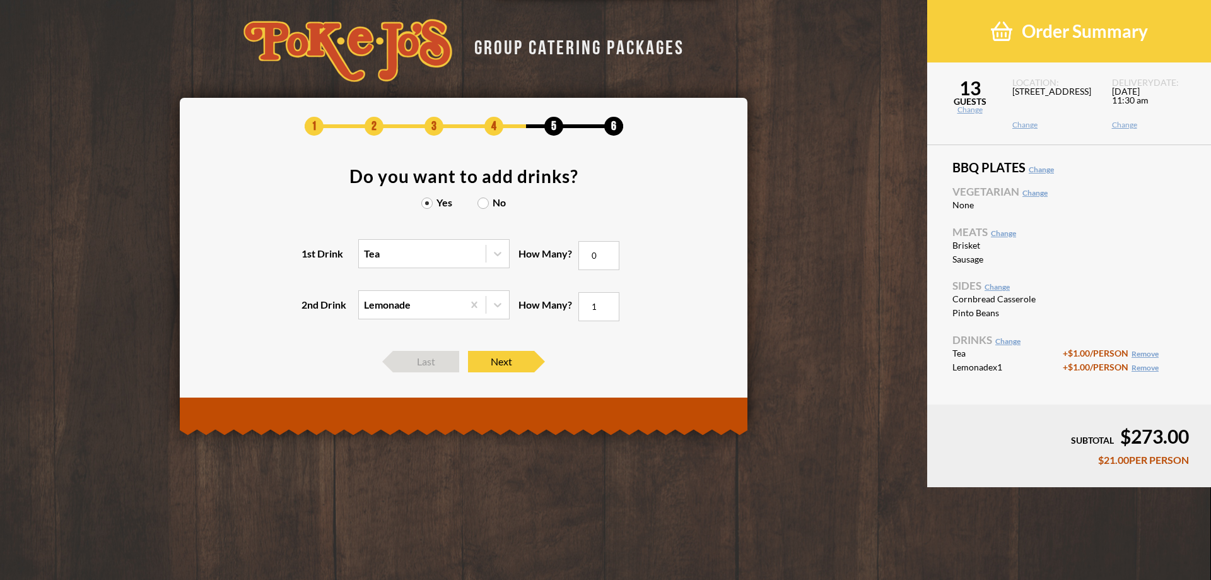
click at [486, 206] on label "No" at bounding box center [492, 202] width 28 height 10
click at [0, 0] on input "No" at bounding box center [0, 0] width 0 height 0
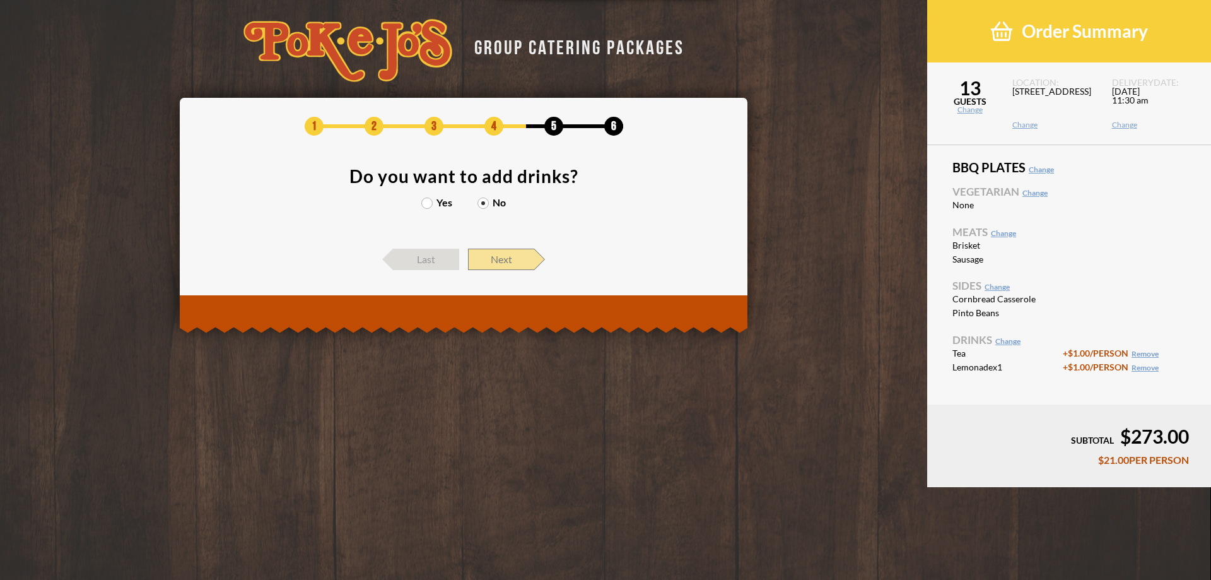
click at [501, 257] on span "Next" at bounding box center [501, 259] width 66 height 21
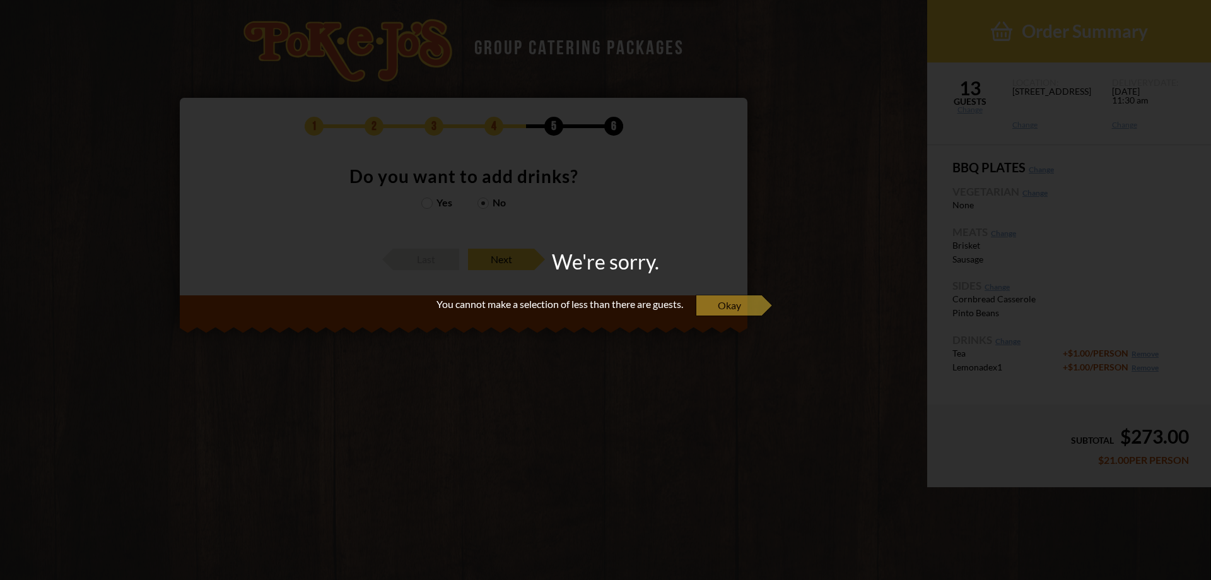
click at [737, 306] on span "Okay" at bounding box center [729, 305] width 66 height 21
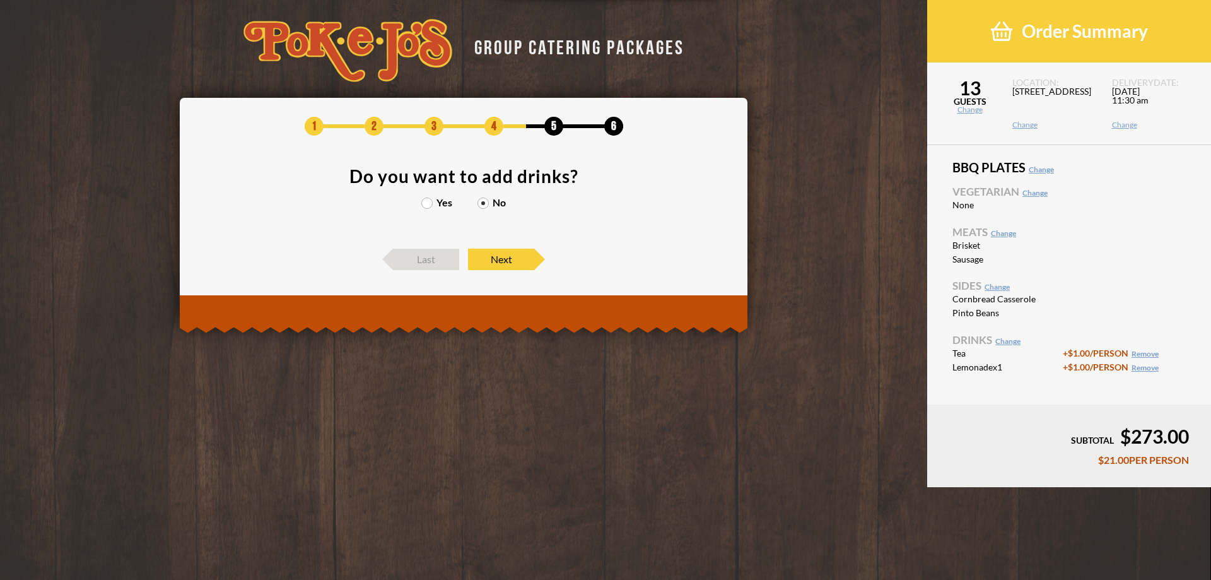
click at [430, 208] on label "Yes" at bounding box center [437, 202] width 31 height 10
click at [0, 0] on input "Yes" at bounding box center [0, 0] width 0 height 0
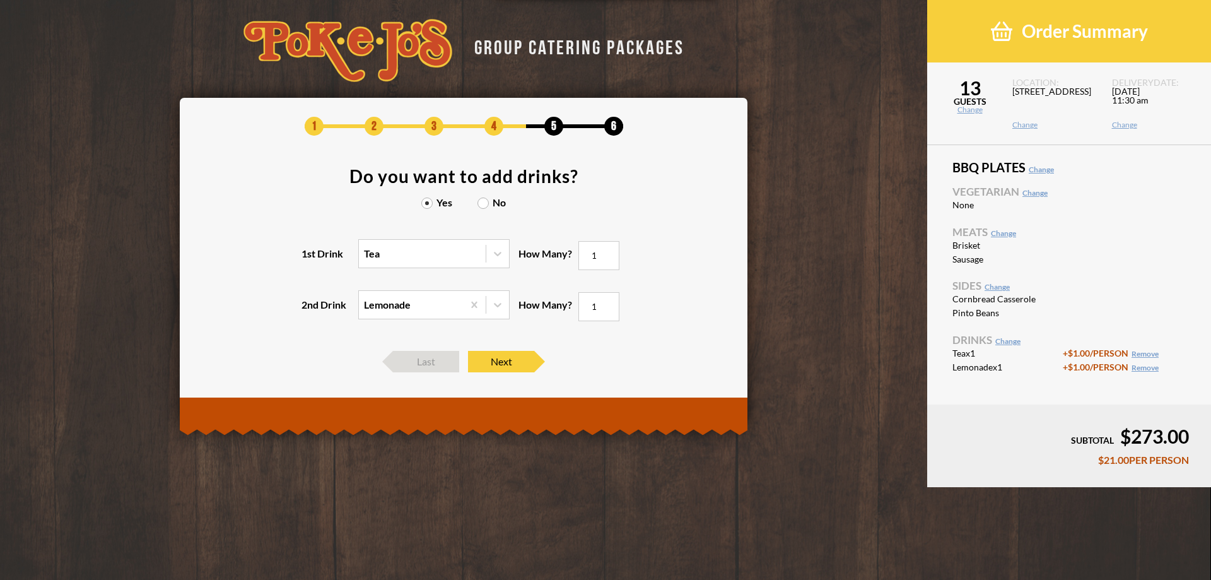
click at [608, 253] on input "1" at bounding box center [599, 255] width 41 height 29
click at [608, 253] on input "2" at bounding box center [599, 255] width 41 height 29
click at [608, 253] on input "3" at bounding box center [599, 255] width 41 height 29
click at [608, 253] on input "4" at bounding box center [599, 255] width 41 height 29
click at [608, 253] on input "5" at bounding box center [599, 255] width 41 height 29
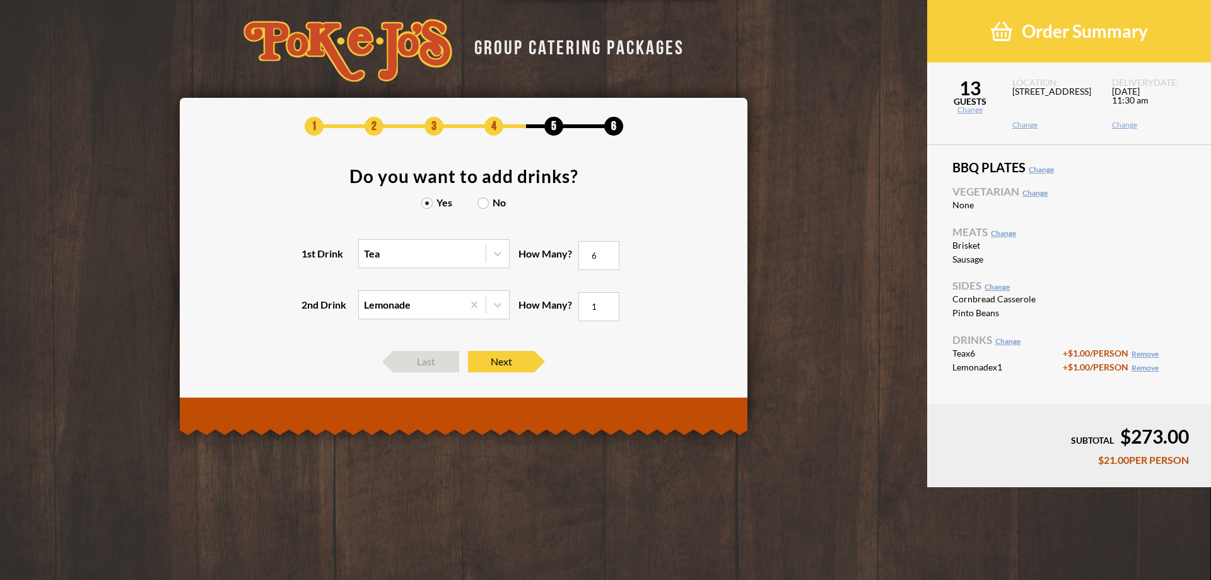
type input "6"
click at [608, 253] on input "6" at bounding box center [599, 255] width 41 height 29
click at [606, 304] on input "2" at bounding box center [599, 306] width 41 height 29
click at [606, 304] on input "3" at bounding box center [599, 306] width 41 height 29
click at [606, 304] on input "4" at bounding box center [599, 306] width 41 height 29
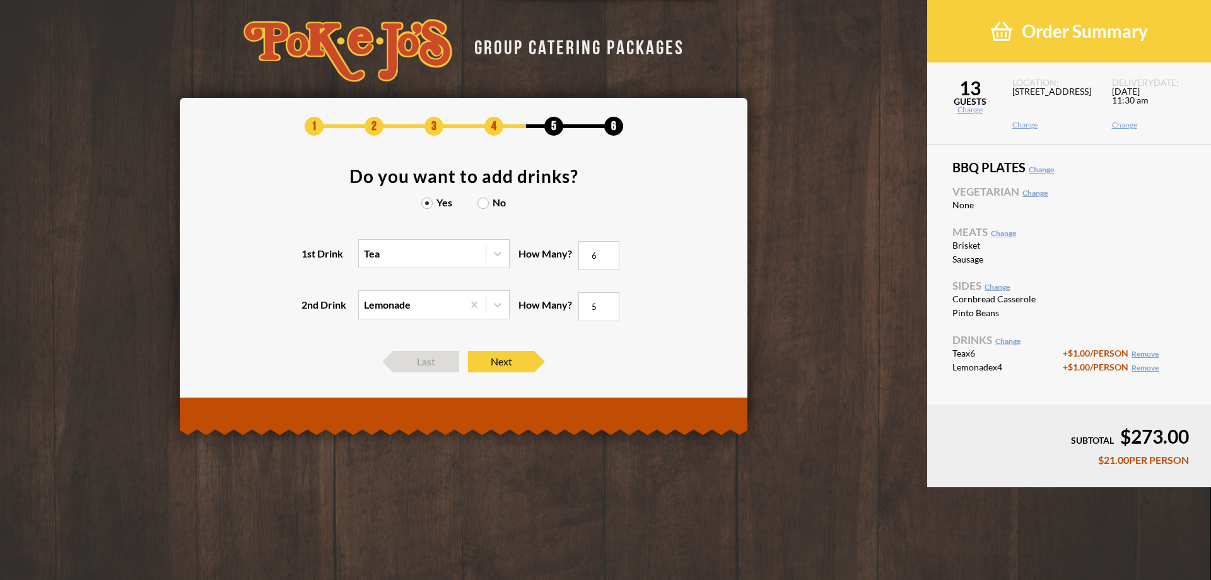
click at [606, 304] on input "5" at bounding box center [599, 306] width 41 height 29
click at [606, 304] on input "6" at bounding box center [599, 306] width 41 height 29
click at [606, 304] on input "7" at bounding box center [599, 306] width 41 height 29
click at [606, 304] on input "8" at bounding box center [599, 306] width 41 height 29
click at [606, 304] on input "9" at bounding box center [599, 306] width 41 height 29
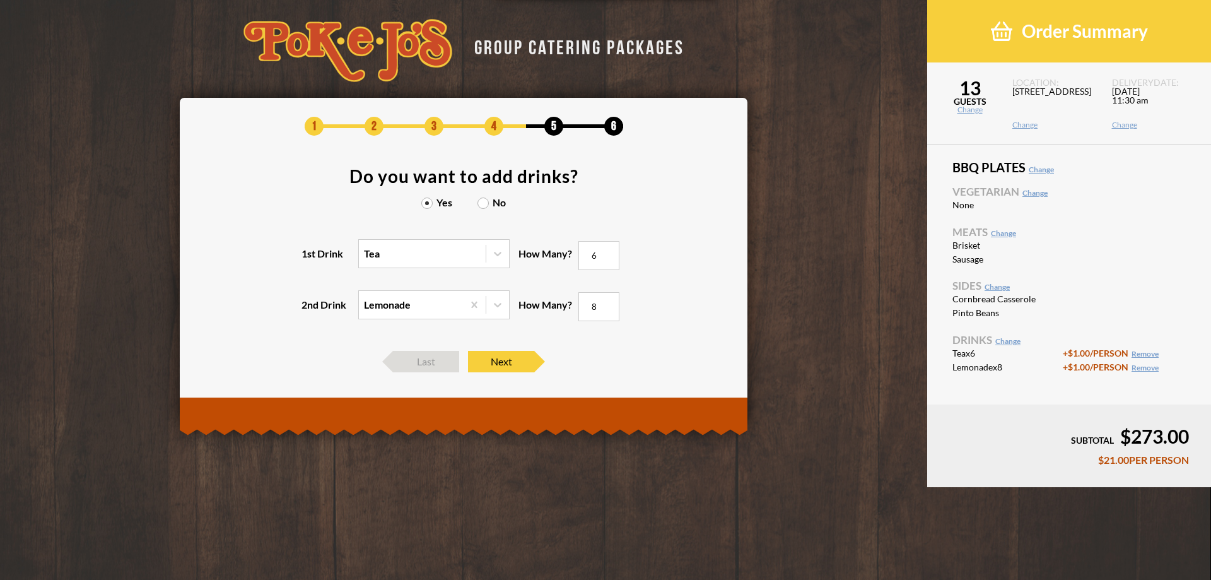
click at [604, 310] on input "8" at bounding box center [599, 306] width 41 height 29
type input "7"
click at [604, 310] on input "7" at bounding box center [599, 306] width 41 height 29
type input "5"
click at [608, 260] on input "5" at bounding box center [599, 255] width 41 height 29
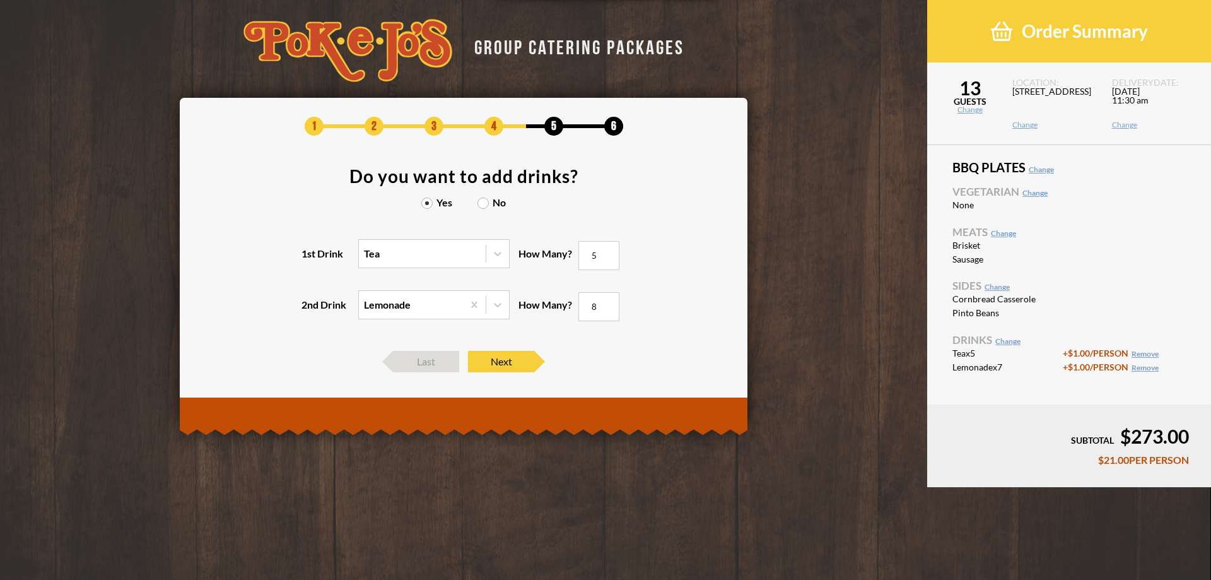
type input "8"
click at [606, 304] on input "8" at bounding box center [599, 306] width 41 height 29
click at [519, 355] on span "Next" at bounding box center [501, 361] width 66 height 21
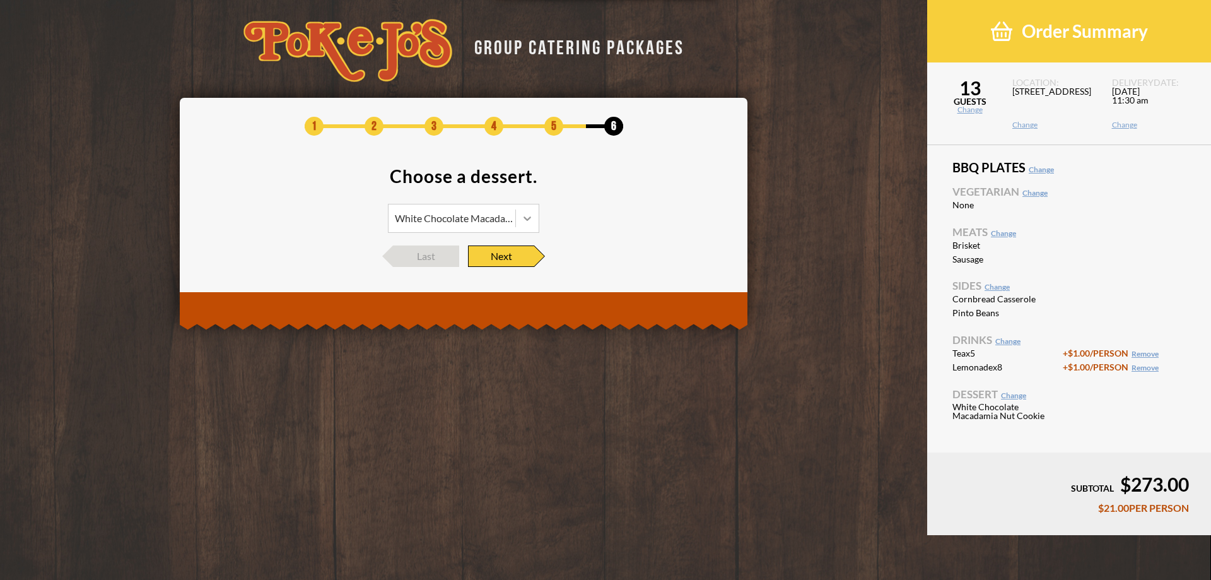
click at [533, 217] on icon at bounding box center [527, 218] width 13 height 13
click at [479, 271] on div "Chocolate Chip Cookie" at bounding box center [464, 272] width 150 height 18
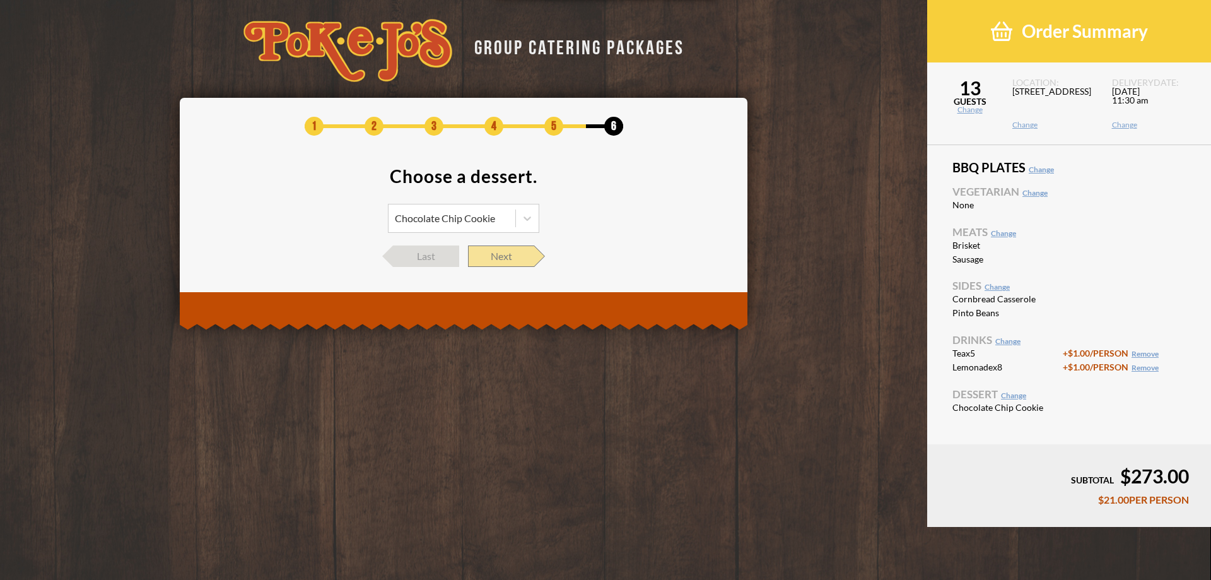
click at [495, 259] on span "Next" at bounding box center [501, 255] width 66 height 21
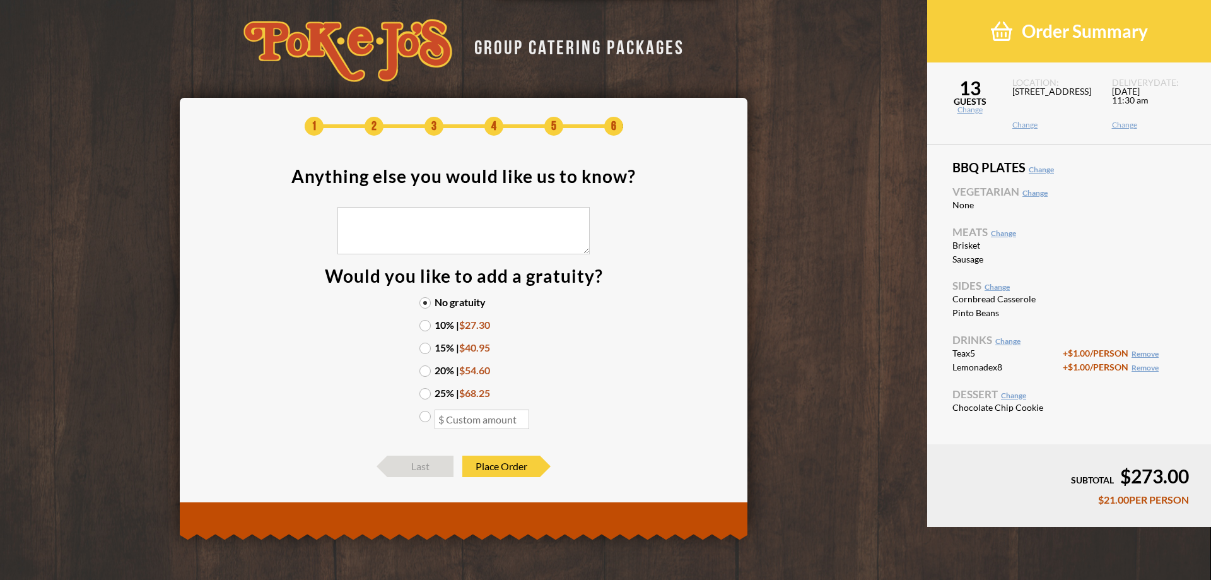
click at [428, 327] on label "10% | $27.30" at bounding box center [464, 325] width 88 height 10
click at [0, 0] on input "10% | $27.30" at bounding box center [0, 0] width 0 height 0
click at [591, 331] on section "Anything else you would like us to know? Would you like to add a gratuity? No g…" at bounding box center [464, 305] width 530 height 276
click at [508, 470] on span "Place Order" at bounding box center [502, 466] width 78 height 21
click at [502, 467] on span "Place Order" at bounding box center [502, 466] width 78 height 21
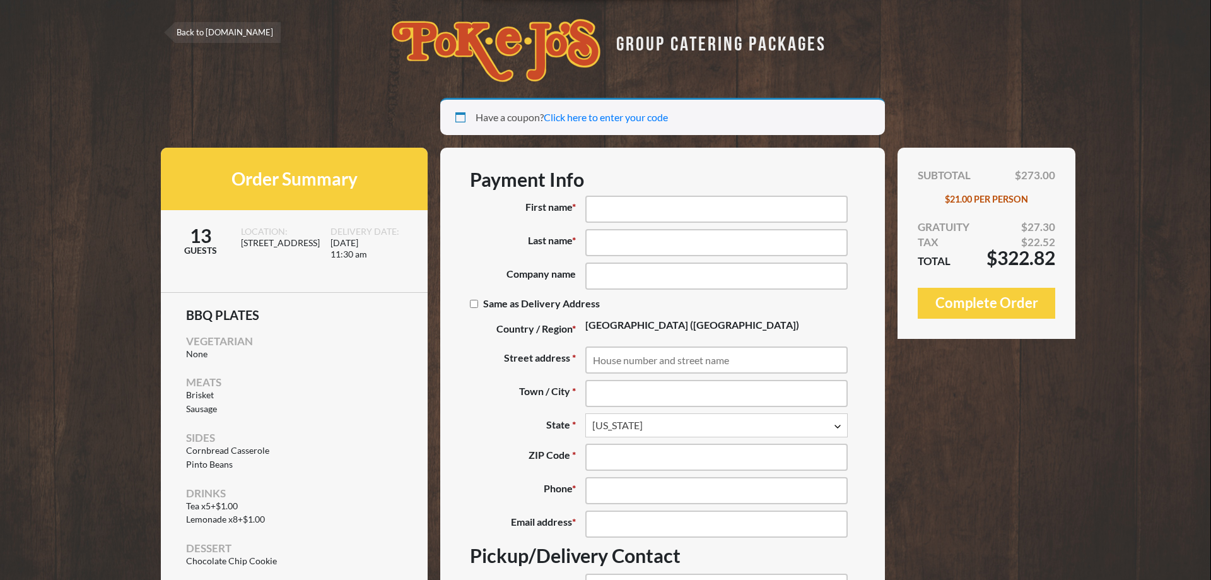
select select "TX"
click at [480, 180] on h3 "Payment Info" at bounding box center [663, 179] width 386 height 23
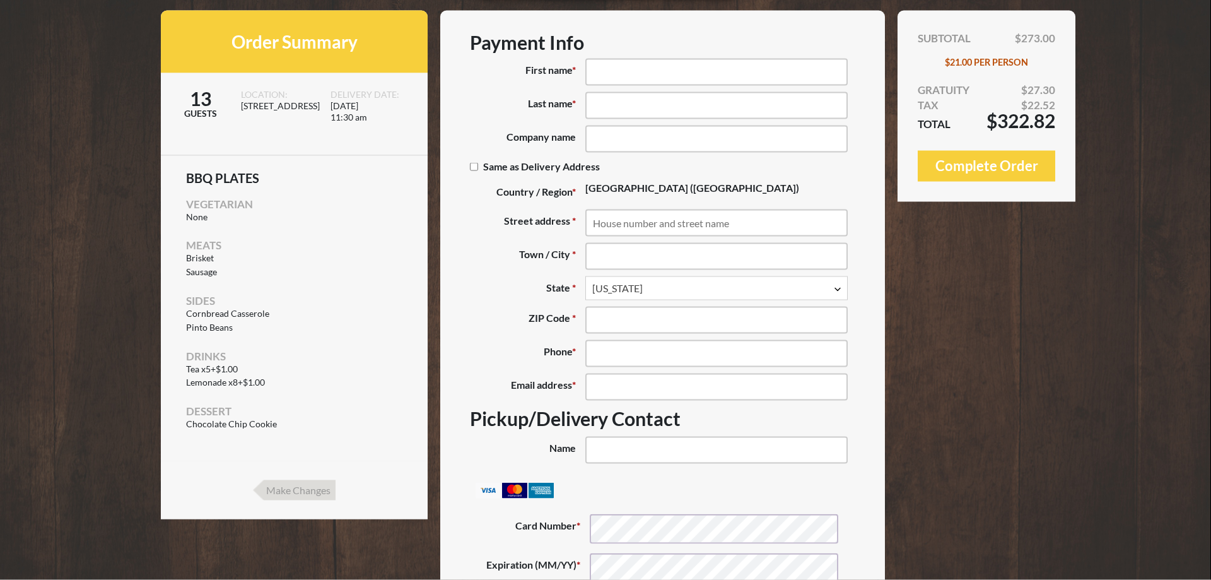
scroll to position [55, 0]
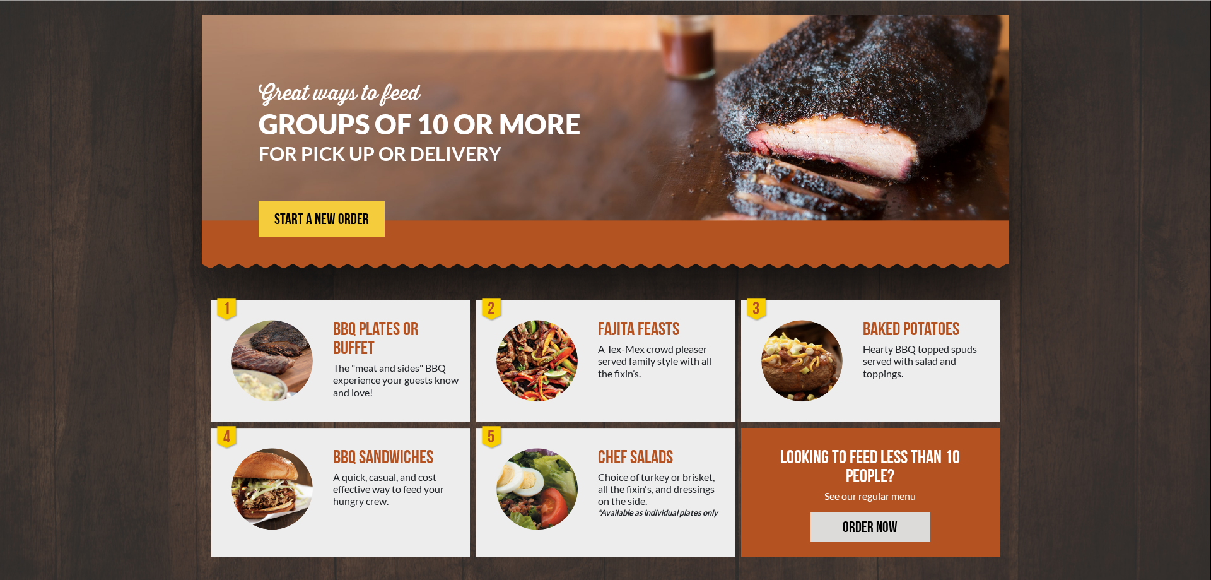
scroll to position [85, 0]
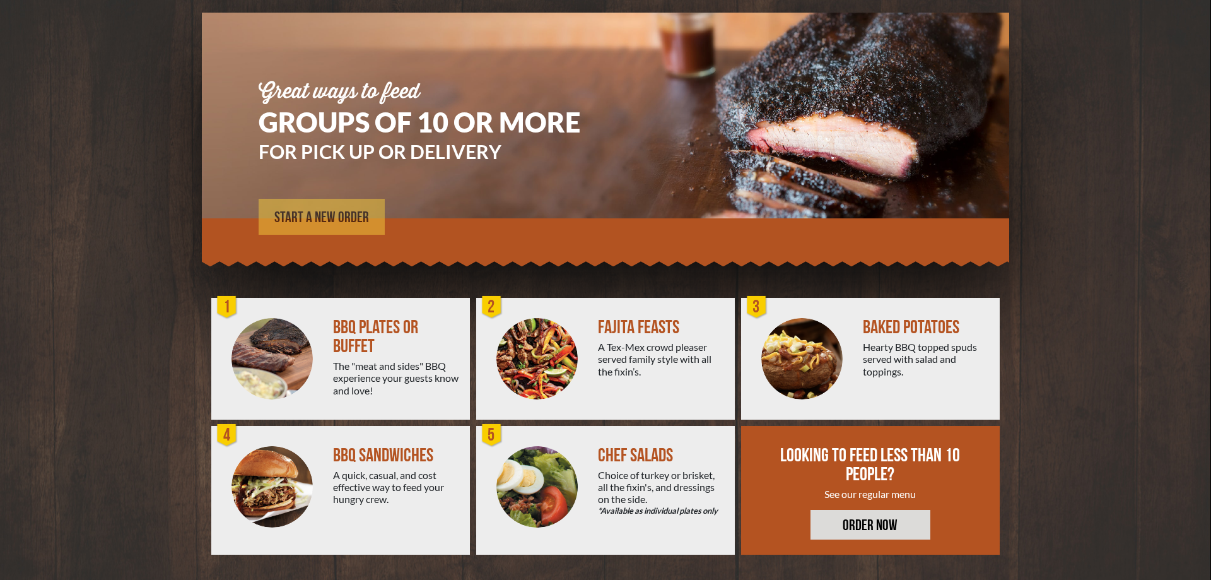
click at [312, 213] on span "START A NEW ORDER" at bounding box center [321, 217] width 95 height 15
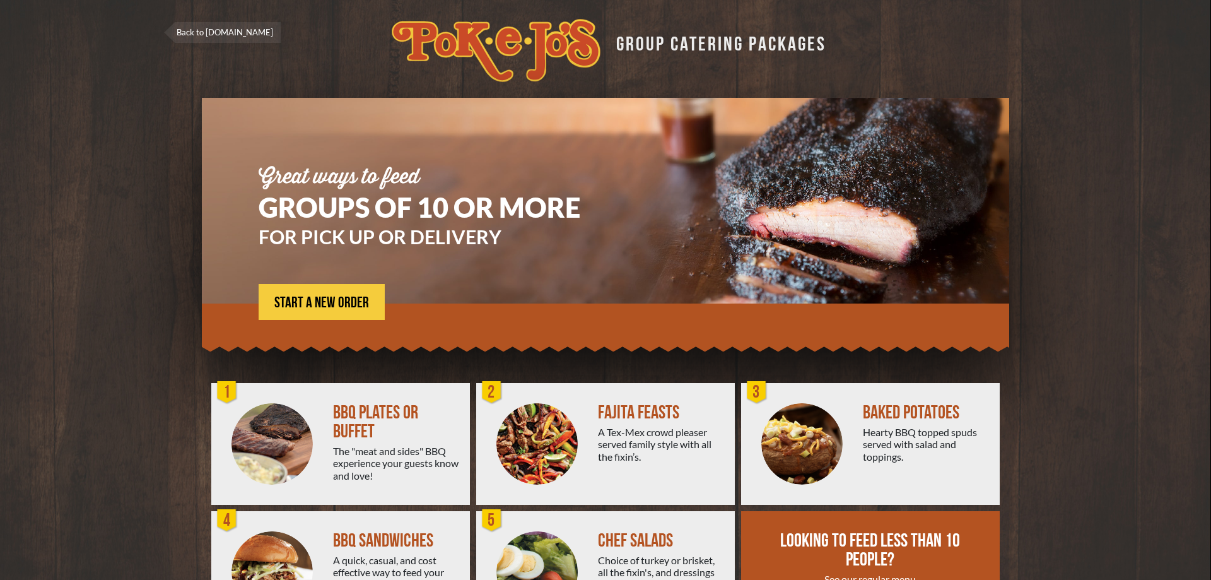
scroll to position [85, 0]
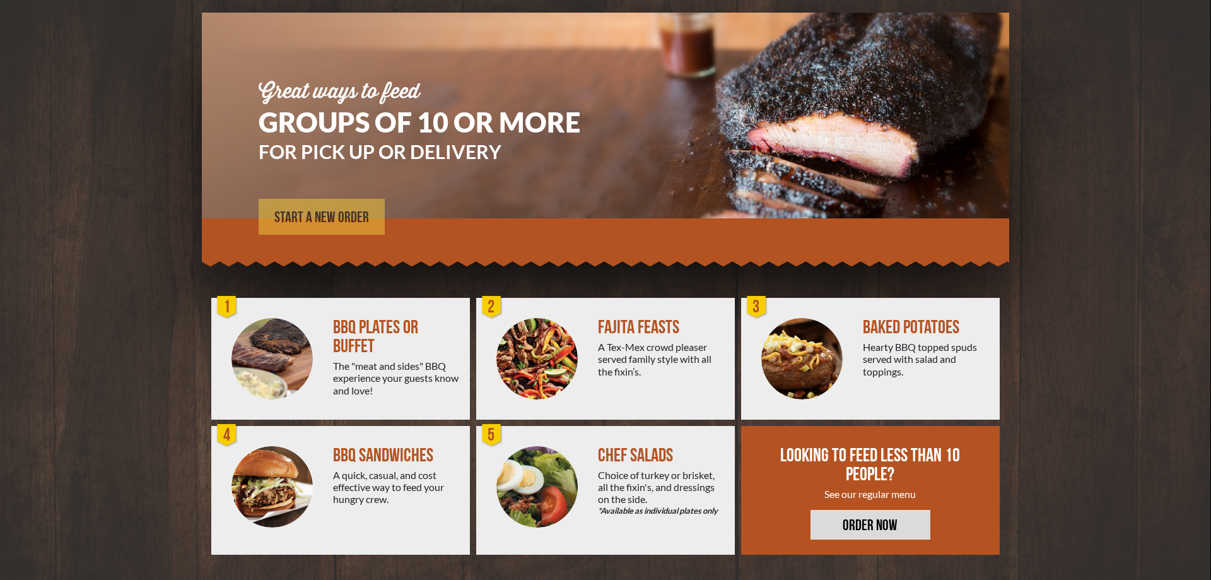
click at [312, 223] on span "START A NEW ORDER" at bounding box center [321, 217] width 95 height 15
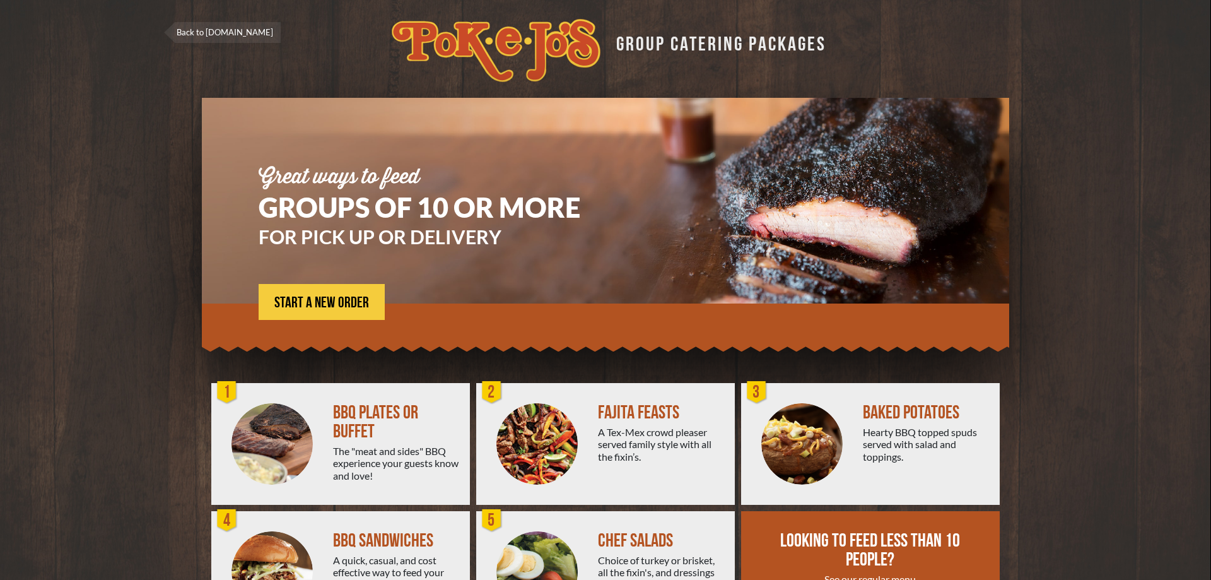
scroll to position [85, 0]
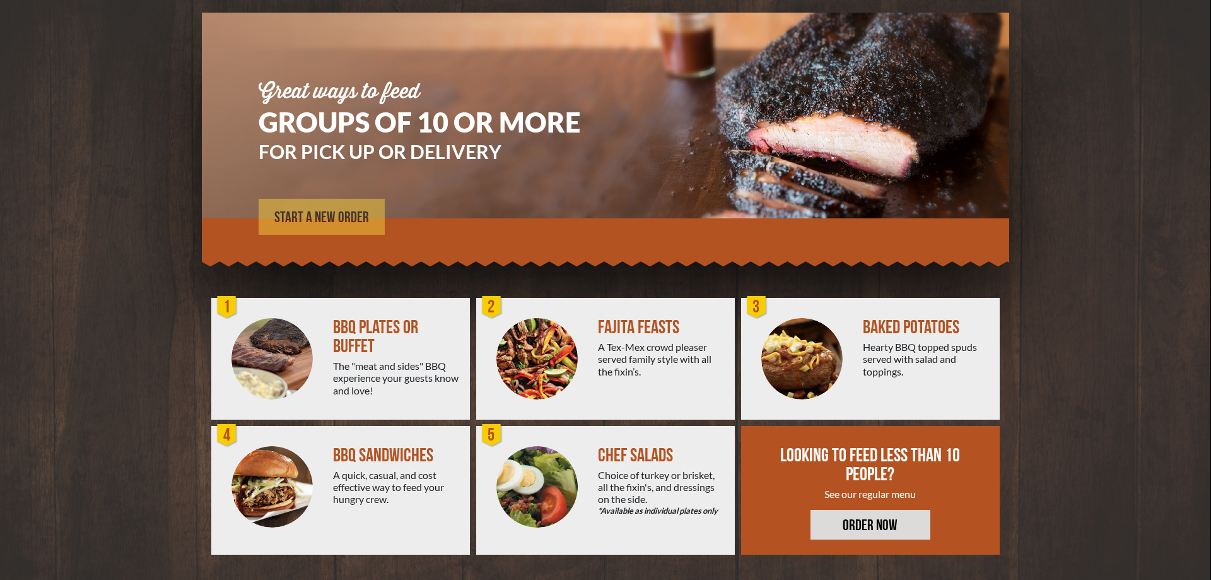
click at [334, 218] on span "START A NEW ORDER" at bounding box center [321, 217] width 95 height 15
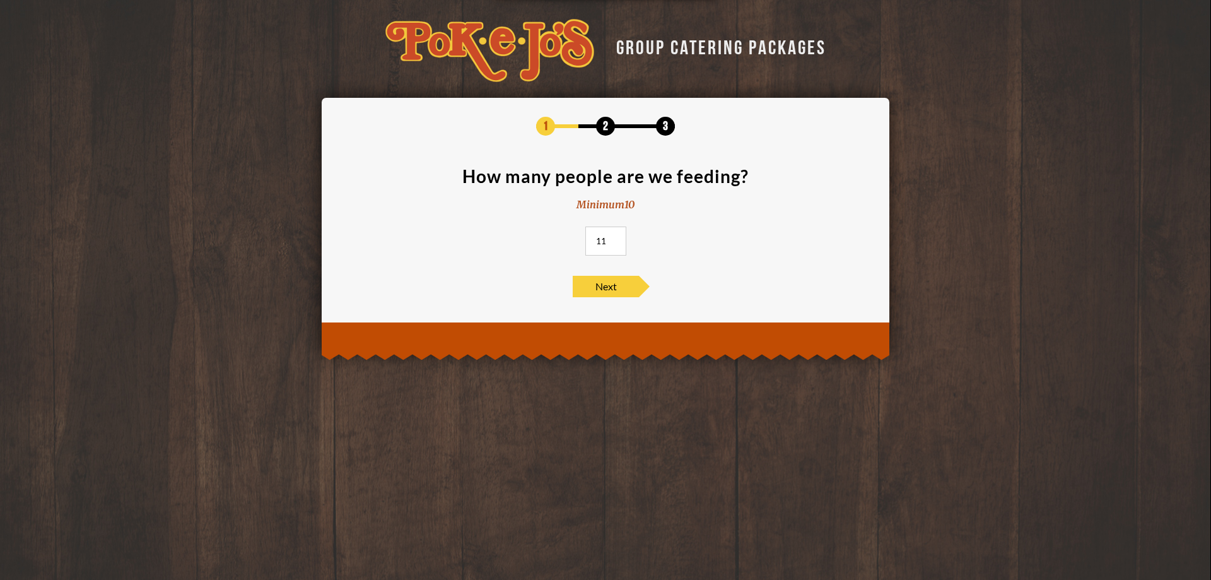
click at [614, 238] on input "11" at bounding box center [606, 241] width 41 height 29
click at [614, 237] on input "12" at bounding box center [606, 241] width 41 height 29
type input "13"
click at [614, 237] on input "13" at bounding box center [606, 241] width 41 height 29
click at [604, 284] on span "Next" at bounding box center [606, 286] width 66 height 21
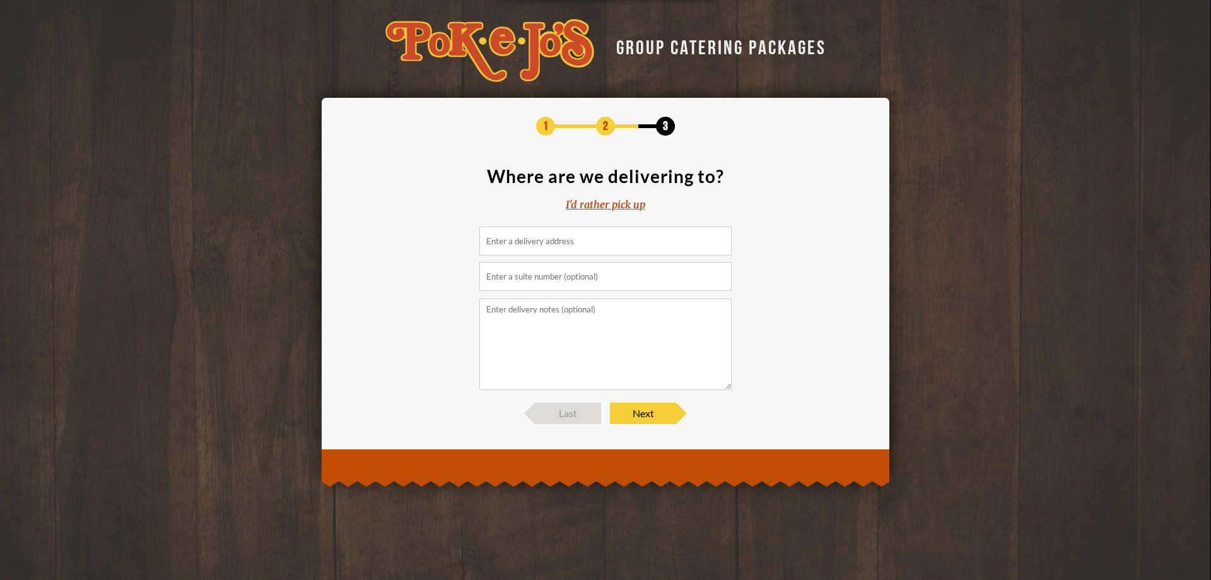
click at [548, 241] on input at bounding box center [606, 241] width 252 height 29
click at [603, 194] on section "Where are we delivering to? I'd rather pick up" at bounding box center [606, 278] width 530 height 223
click at [596, 204] on div "I'd rather pick up" at bounding box center [606, 204] width 80 height 15
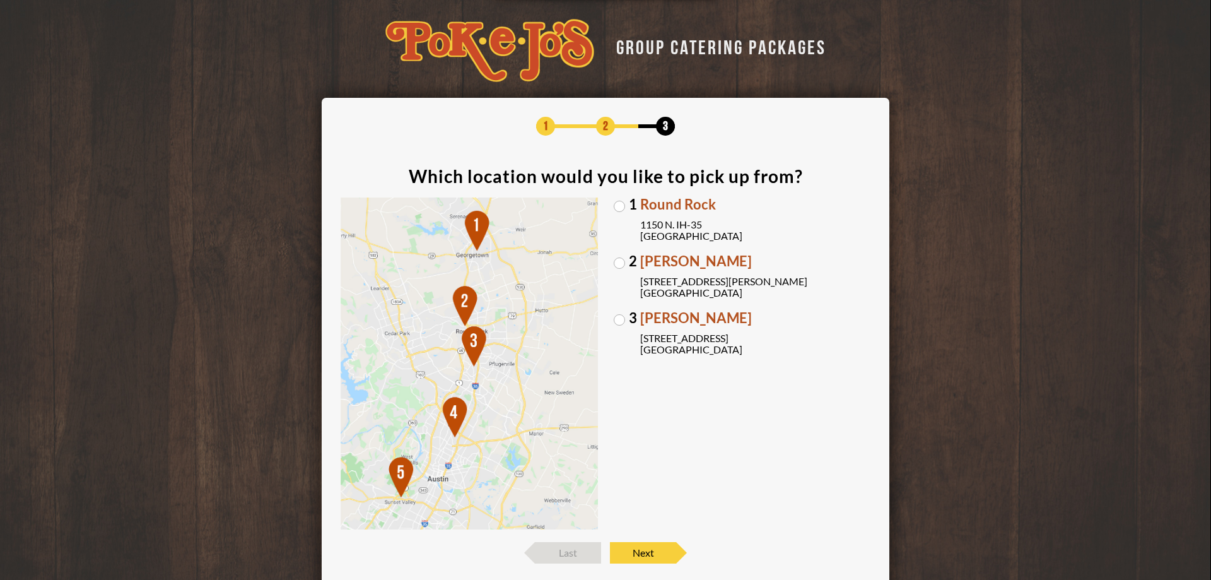
click at [621, 262] on label "2 Parmer Lane 2121 Parmer Lane Austin, TX 78727" at bounding box center [742, 276] width 257 height 44
click at [0, 0] on input "2 Parmer Lane 2121 Parmer Lane Austin, TX 78727" at bounding box center [0, 0] width 0 height 0
click at [642, 558] on span "Next" at bounding box center [643, 552] width 66 height 21
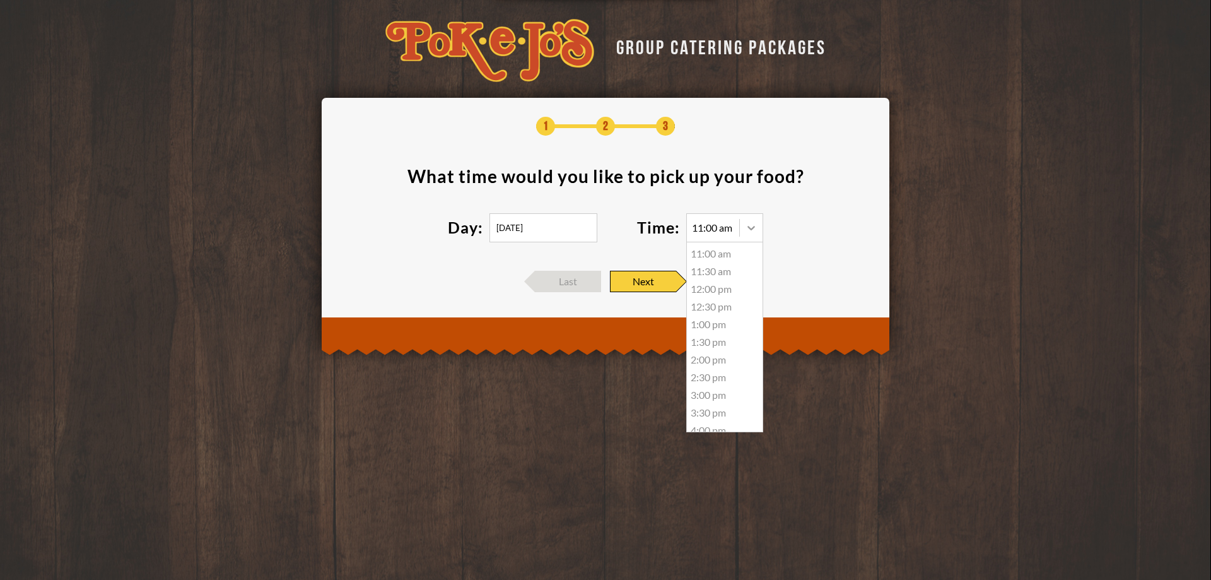
click at [743, 231] on div at bounding box center [751, 227] width 23 height 23
click at [709, 252] on div "11:00 am" at bounding box center [725, 254] width 76 height 18
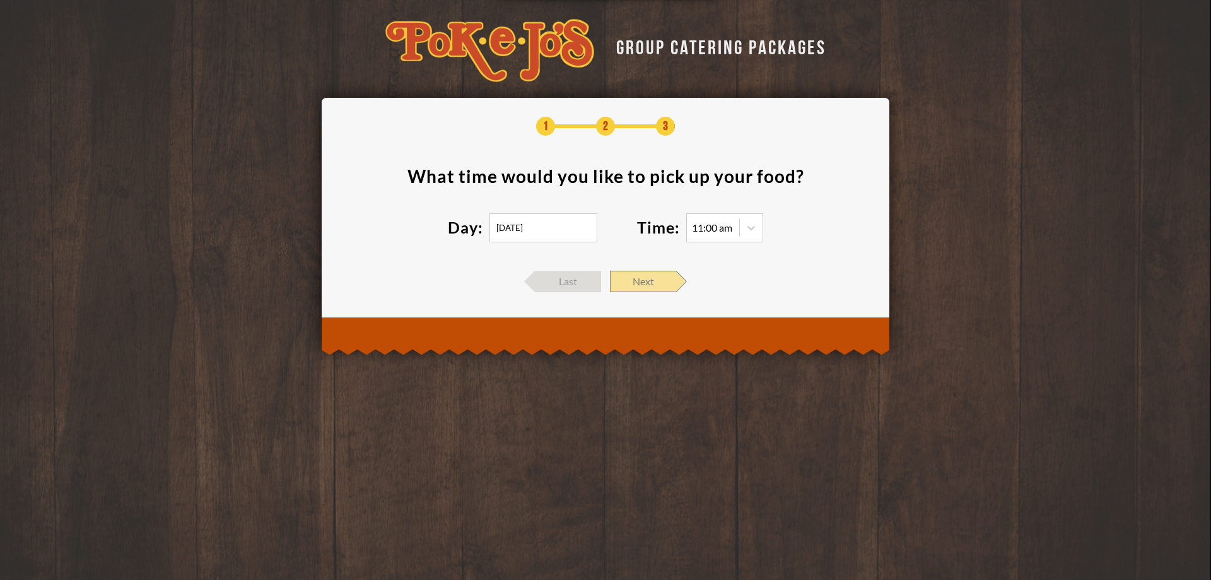
click at [649, 278] on span "Next" at bounding box center [643, 281] width 66 height 21
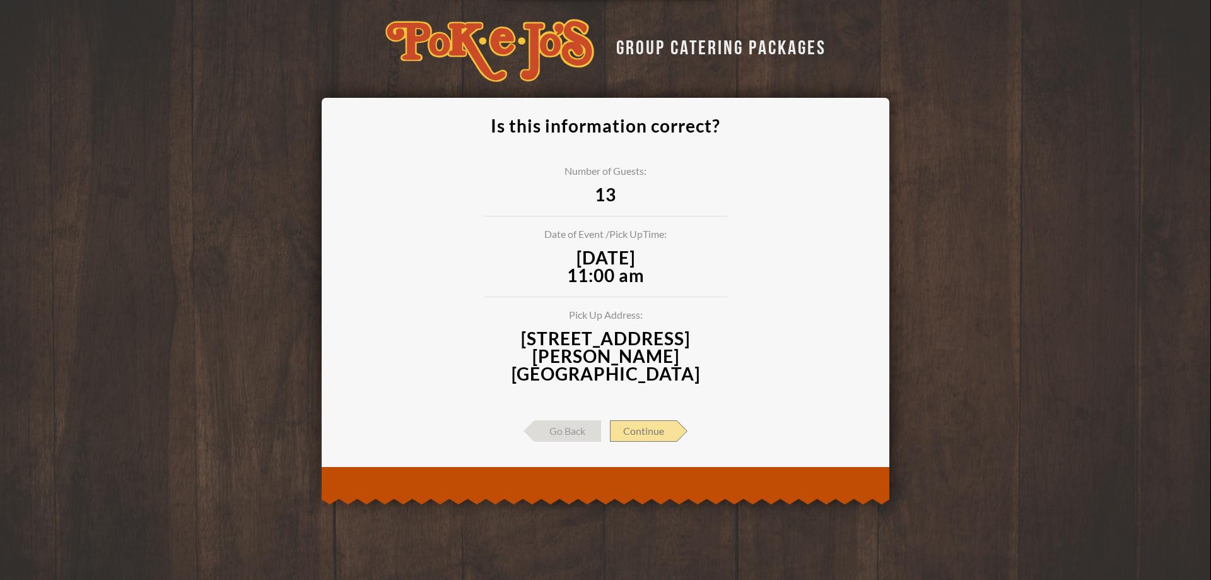
click at [642, 420] on span "Continue" at bounding box center [643, 430] width 67 height 21
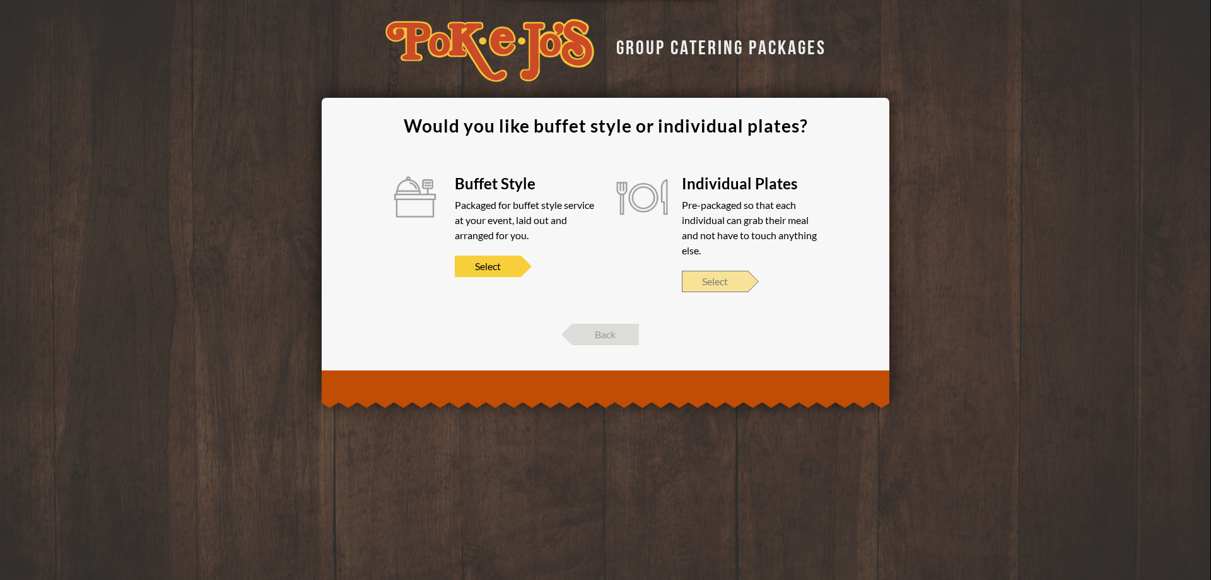
click at [708, 274] on span "Select" at bounding box center [715, 281] width 66 height 21
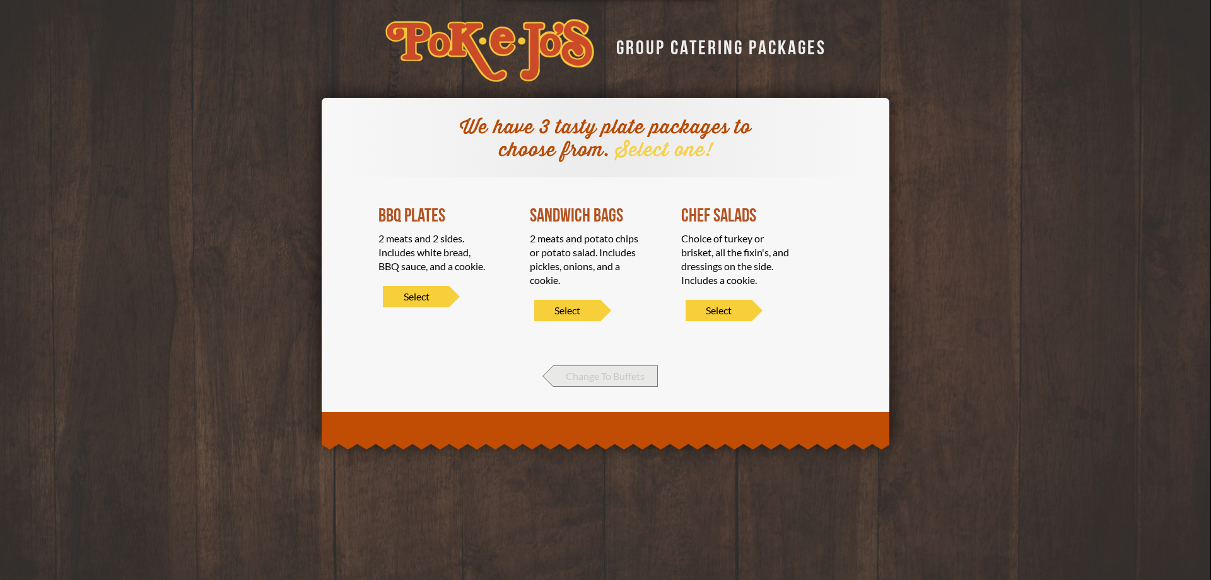
click at [589, 370] on span "Change To Buffets" at bounding box center [605, 375] width 105 height 21
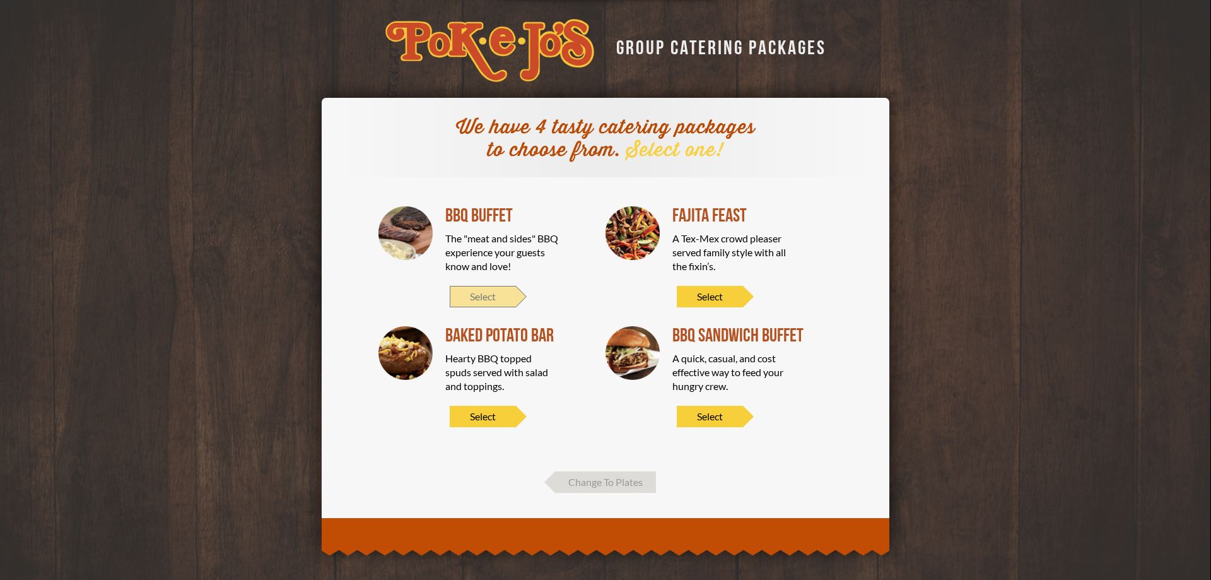
click at [483, 293] on span "Select" at bounding box center [483, 296] width 66 height 21
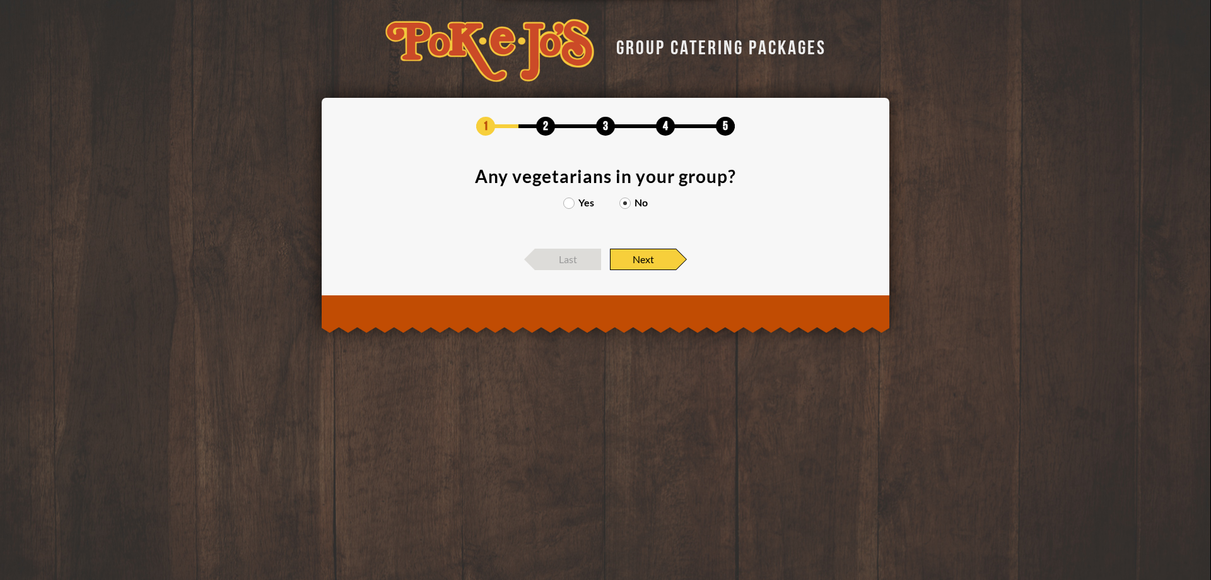
click at [654, 252] on span "Next" at bounding box center [643, 259] width 66 height 21
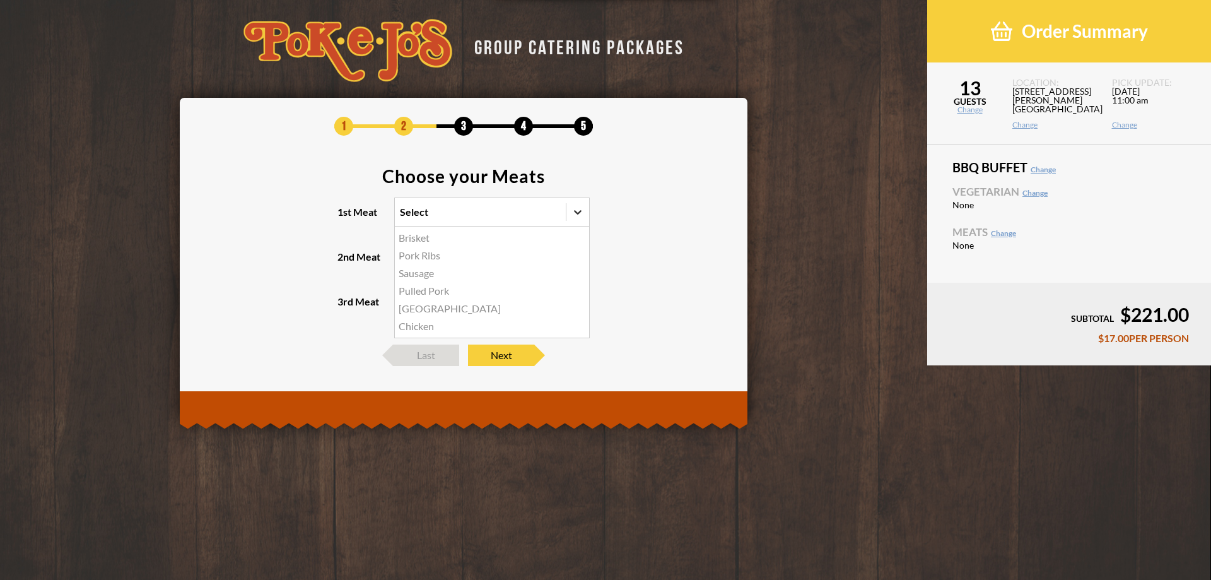
click at [584, 212] on icon at bounding box center [578, 212] width 13 height 13
click at [345, 218] on input "1st Meat option Brisket focused, 1 of 6. 6 results available. Use Up and Down t…" at bounding box center [345, 218] width 0 height 0
click at [419, 239] on div "Brisket" at bounding box center [492, 238] width 194 height 18
click at [345, 218] on input "1st Meat option Brisket focused, 1 of 6. 6 results available. Use Up and Down t…" at bounding box center [345, 218] width 0 height 0
click at [579, 259] on icon at bounding box center [578, 257] width 13 height 13
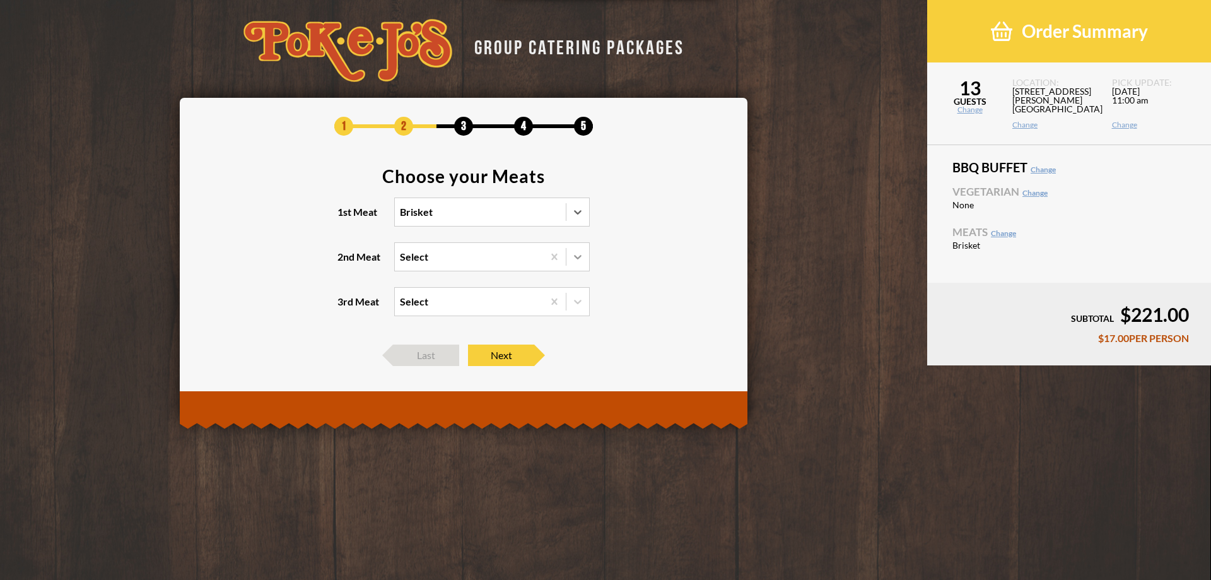
click at [345, 262] on input "2nd Meat Select" at bounding box center [345, 262] width 0 height 0
click at [423, 302] on div "Sausage" at bounding box center [492, 301] width 194 height 18
click at [345, 262] on input "2nd Meat option Sausage focused, 2 of 5. 5 results available. Use Up and Down t…" at bounding box center [345, 262] width 0 height 0
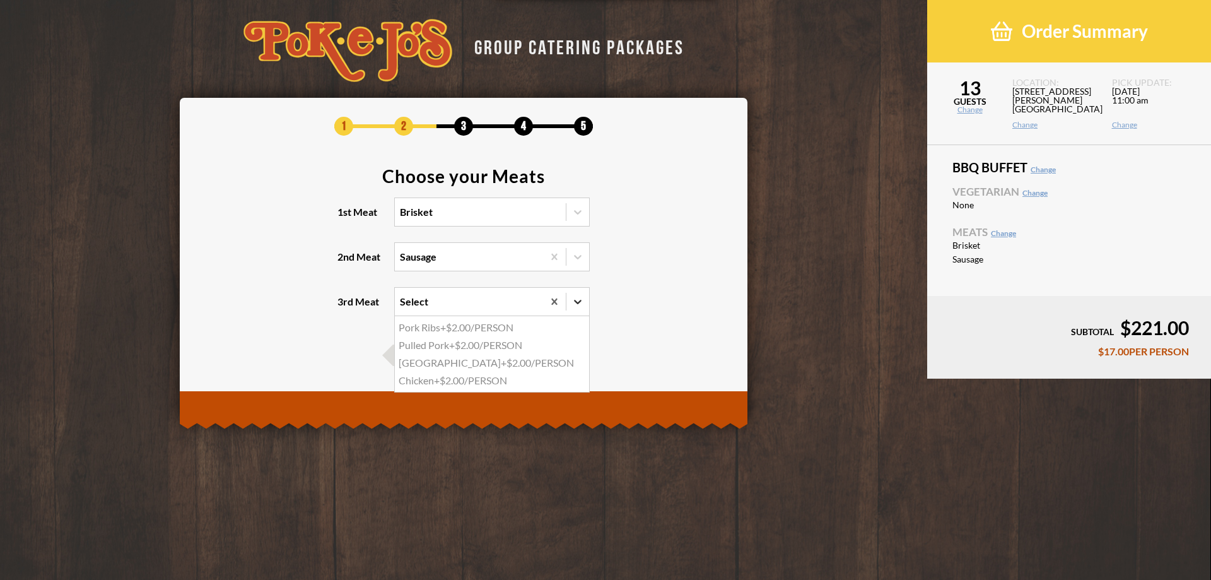
click at [573, 304] on icon at bounding box center [578, 301] width 13 height 13
click at [345, 307] on input "3rd Meat option Pork Ribs focused, 1 of 4. 4 results available. Use Up and Down…" at bounding box center [345, 307] width 0 height 0
click at [652, 297] on section "Choose your Meats 1st Meat Brisket 2nd Meat Sausage 3rd Meat Select" at bounding box center [464, 249] width 530 height 165
click at [512, 360] on span "Next" at bounding box center [501, 355] width 66 height 21
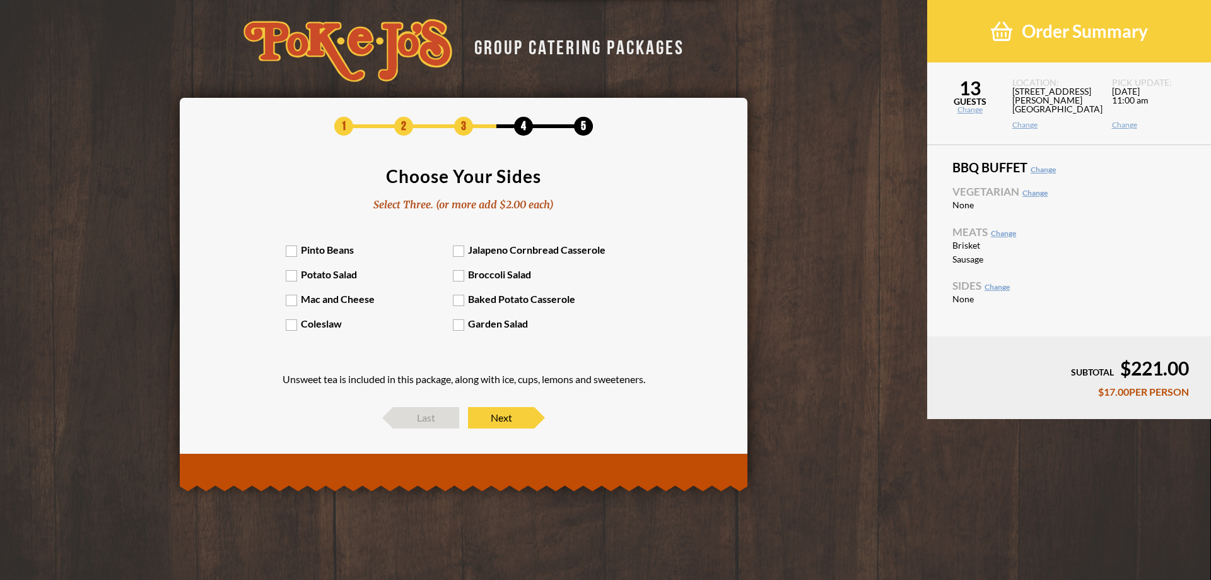
click at [293, 254] on label "Pinto Beans" at bounding box center [370, 250] width 168 height 12
click at [0, 0] on input "Pinto Beans" at bounding box center [0, 0] width 0 height 0
click at [295, 302] on label "Mac and Cheese" at bounding box center [370, 299] width 168 height 12
click at [0, 0] on input "Mac and Cheese" at bounding box center [0, 0] width 0 height 0
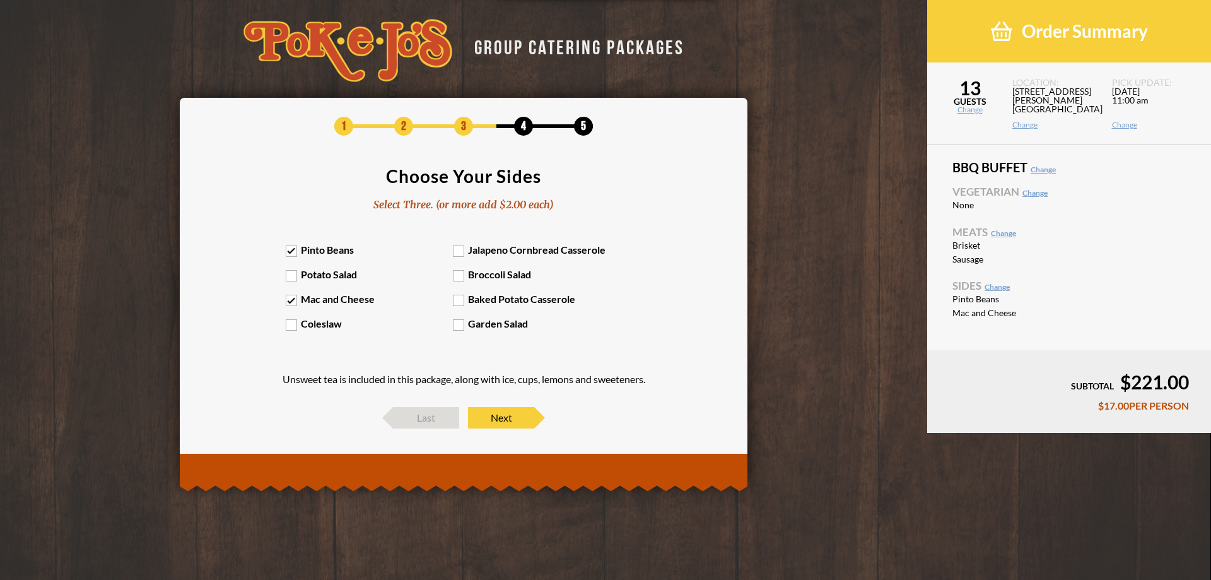
click at [460, 252] on label "Jalapeno Cornbread Casserole" at bounding box center [537, 250] width 168 height 12
click at [0, 0] on input "Jalapeno Cornbread Casserole" at bounding box center [0, 0] width 0 height 0
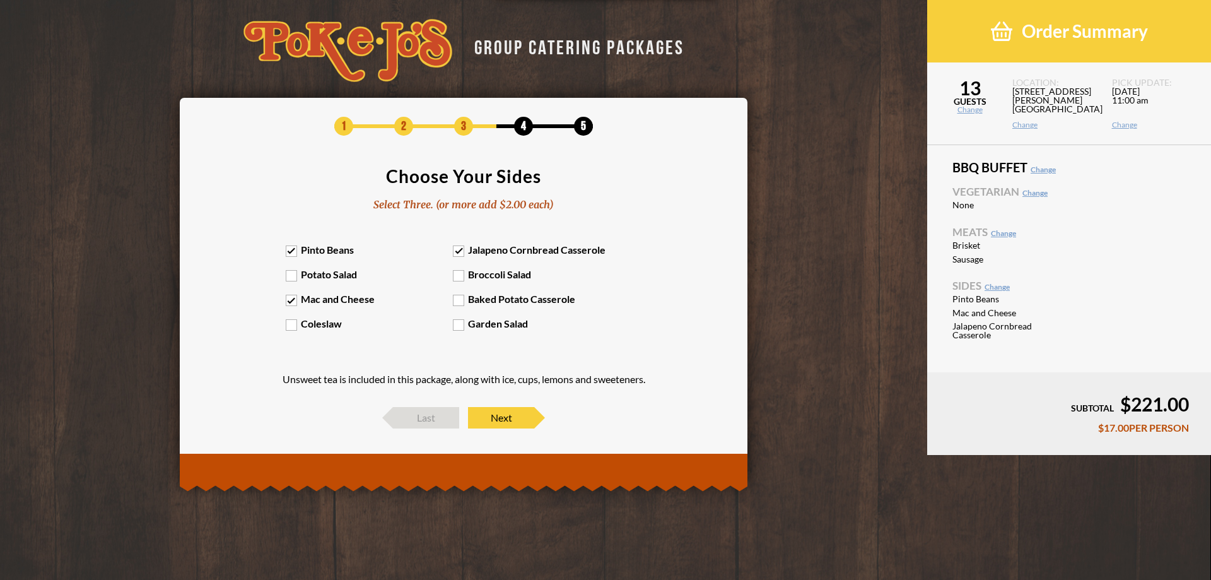
click at [293, 302] on label "Mac and Cheese" at bounding box center [370, 299] width 168 height 12
click at [0, 0] on input "Mac and Cheese" at bounding box center [0, 0] width 0 height 0
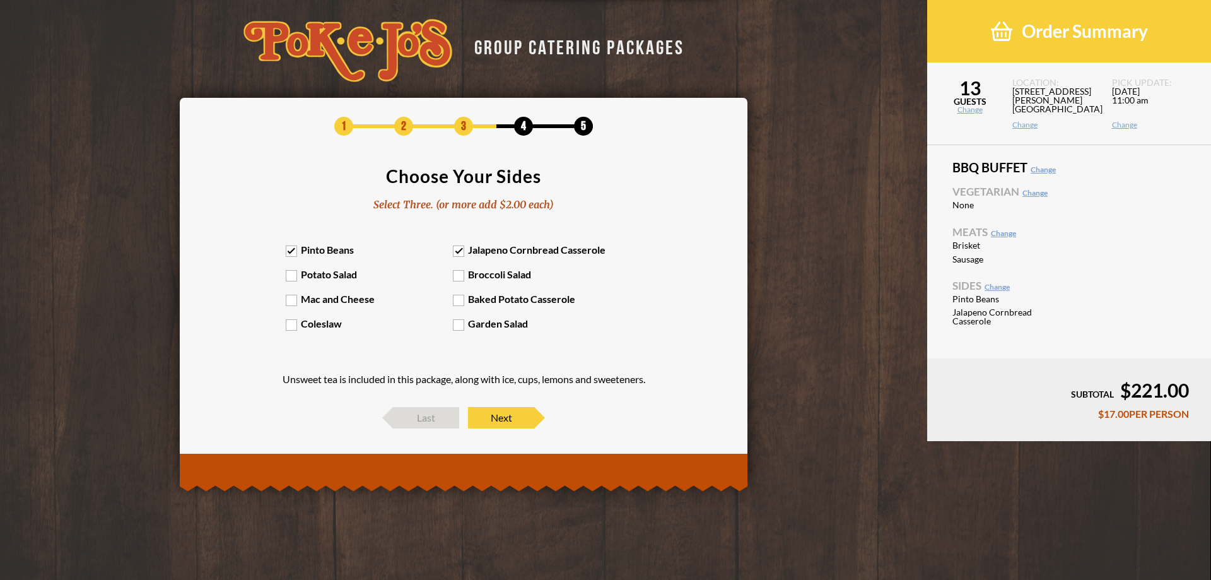
click at [466, 305] on label "Baked Potato Casserole" at bounding box center [537, 299] width 168 height 12
click at [0, 0] on input "Baked Potato Casserole" at bounding box center [0, 0] width 0 height 0
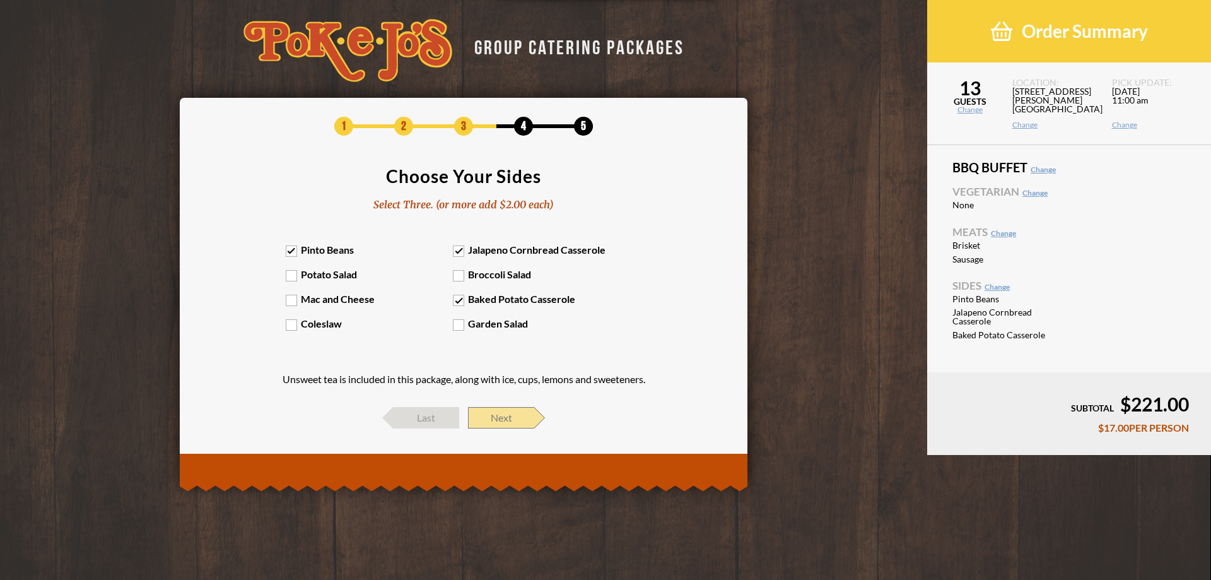
click at [524, 423] on span "Next" at bounding box center [501, 417] width 66 height 21
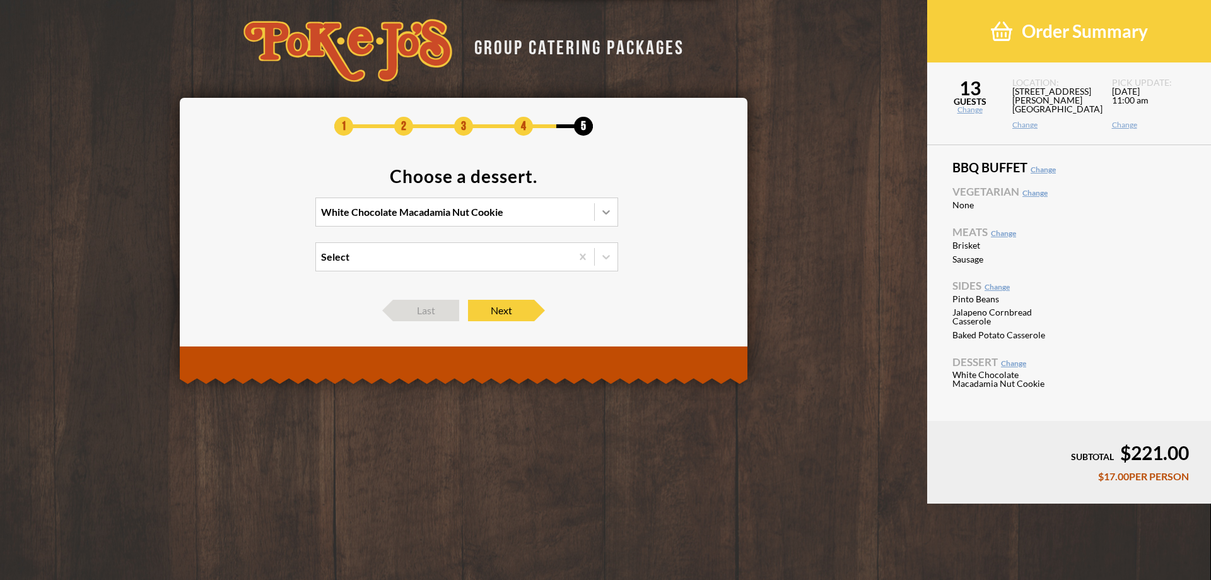
click at [613, 216] on div at bounding box center [606, 212] width 23 height 23
click at [266, 218] on input "White Chocolate Macadamia Nut Cookie" at bounding box center [266, 218] width 0 height 0
click at [416, 274] on div "Peach Cobbler +$1.50/PERSON" at bounding box center [467, 273] width 302 height 18
click at [266, 218] on input "option Peach Cobbler focused, 3 of 4. 4 results available. Use Up and Down to c…" at bounding box center [266, 218] width 0 height 0
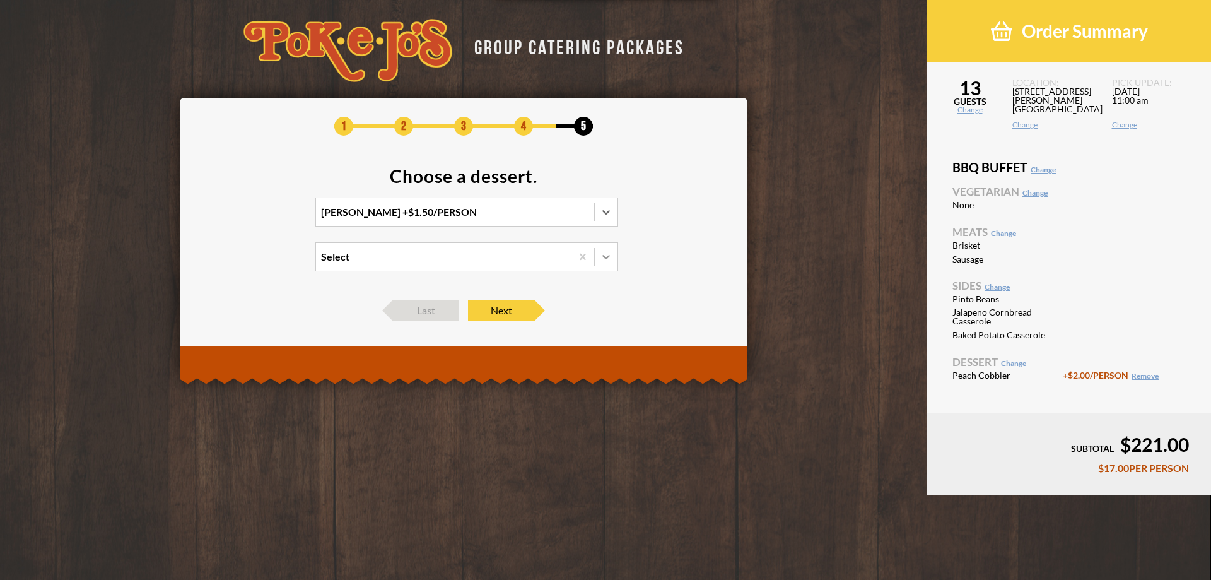
click at [605, 256] on icon at bounding box center [606, 257] width 13 height 13
click at [266, 262] on input "Select" at bounding box center [266, 262] width 0 height 0
click at [627, 233] on section "Choose a dessert. Peach Cobbler +$1.50/PERSON option White Chocolate Macadamia …" at bounding box center [464, 227] width 530 height 120
click at [604, 258] on icon at bounding box center [606, 257] width 13 height 13
click at [266, 262] on input "Select" at bounding box center [266, 262] width 0 height 0
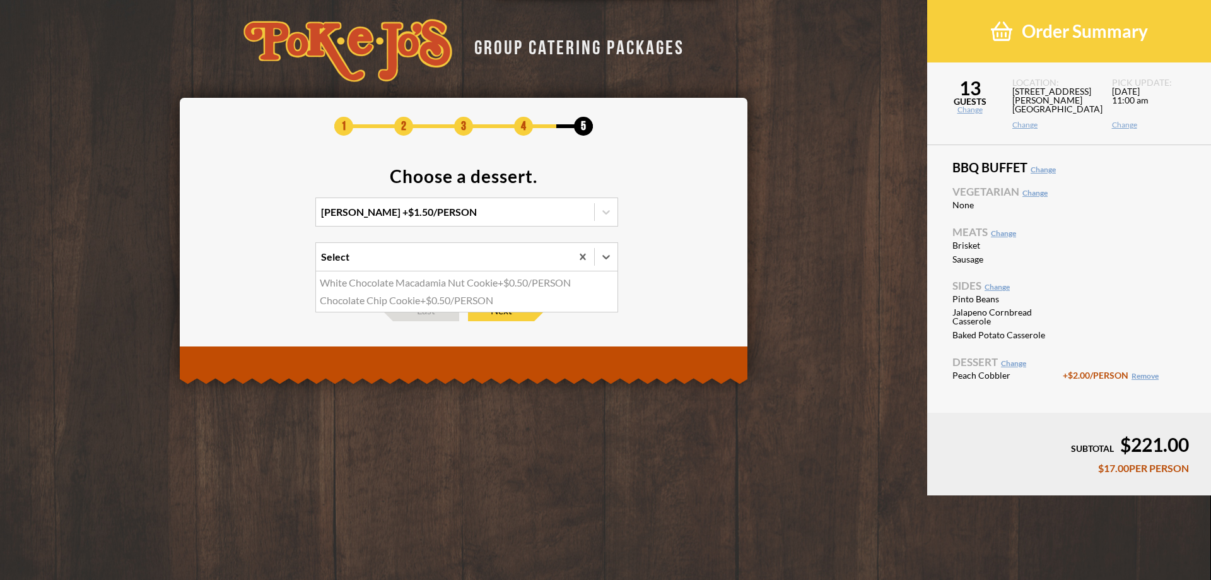
click at [644, 274] on section "Choose a dessert. Peach Cobbler +$1.50/PERSON option White Chocolate Macadamia …" at bounding box center [464, 227] width 530 height 120
click at [503, 315] on span "Next" at bounding box center [501, 310] width 66 height 21
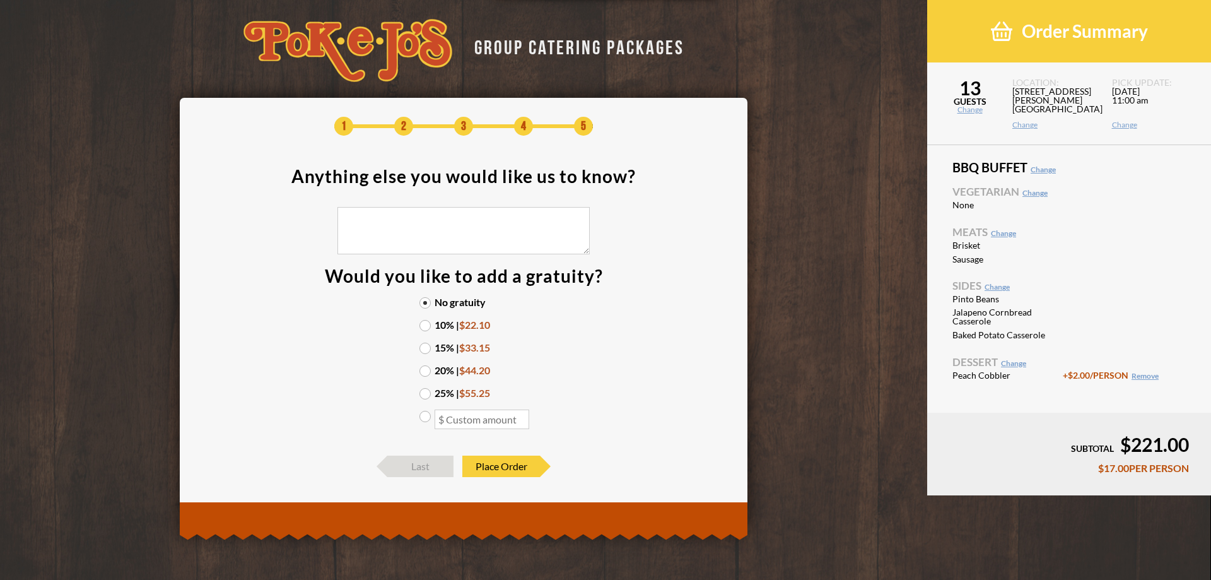
click at [432, 327] on label "10% | $22.10" at bounding box center [464, 325] width 88 height 10
click at [0, 0] on input "10% | $22.10" at bounding box center [0, 0] width 0 height 0
click at [502, 464] on span "Place Order" at bounding box center [502, 466] width 78 height 21
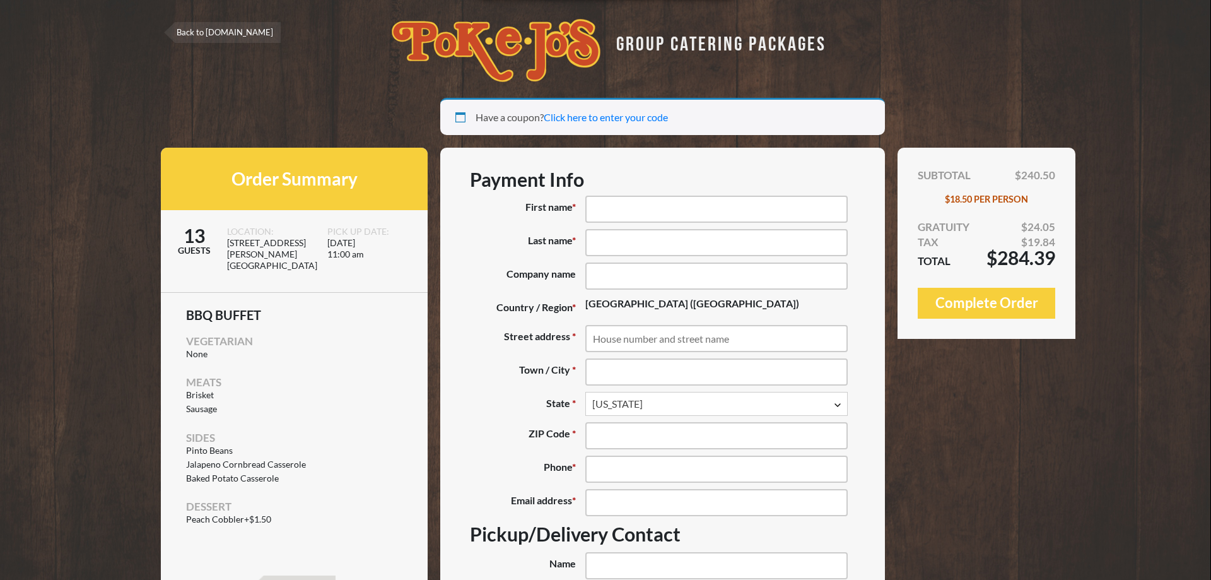
select select "[GEOGRAPHIC_DATA]"
click at [620, 212] on input "First name *" at bounding box center [717, 209] width 262 height 27
type input "[PERSON_NAME]"
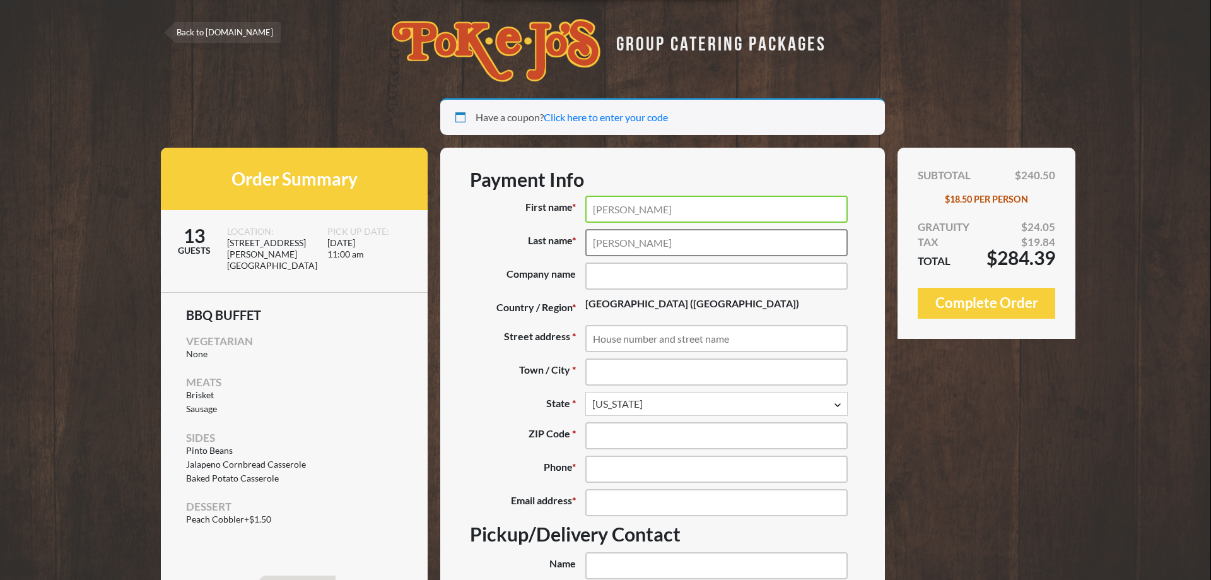
type input "[PERSON_NAME]"
type input "iKey LTD"
type input "[STREET_ADDRESS][PERSON_NAME]"
type input "Austin"
type input "78754"
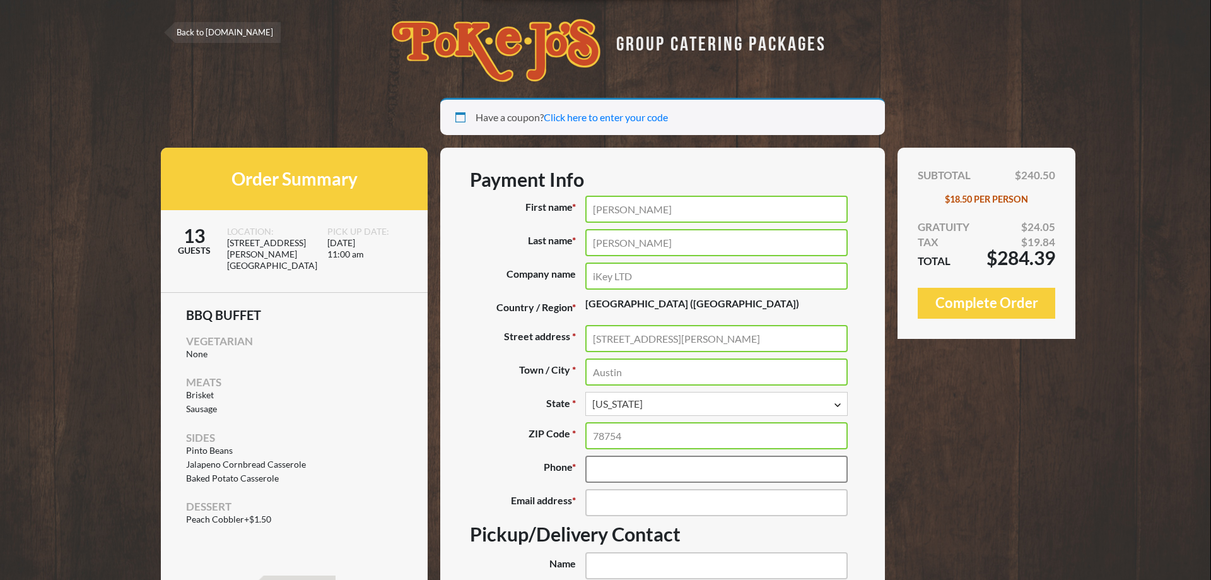
click at [630, 474] on input "Phone *" at bounding box center [717, 469] width 262 height 27
type input "(512) 837-0283"
click at [626, 506] on input "Email address *" at bounding box center [717, 502] width 262 height 27
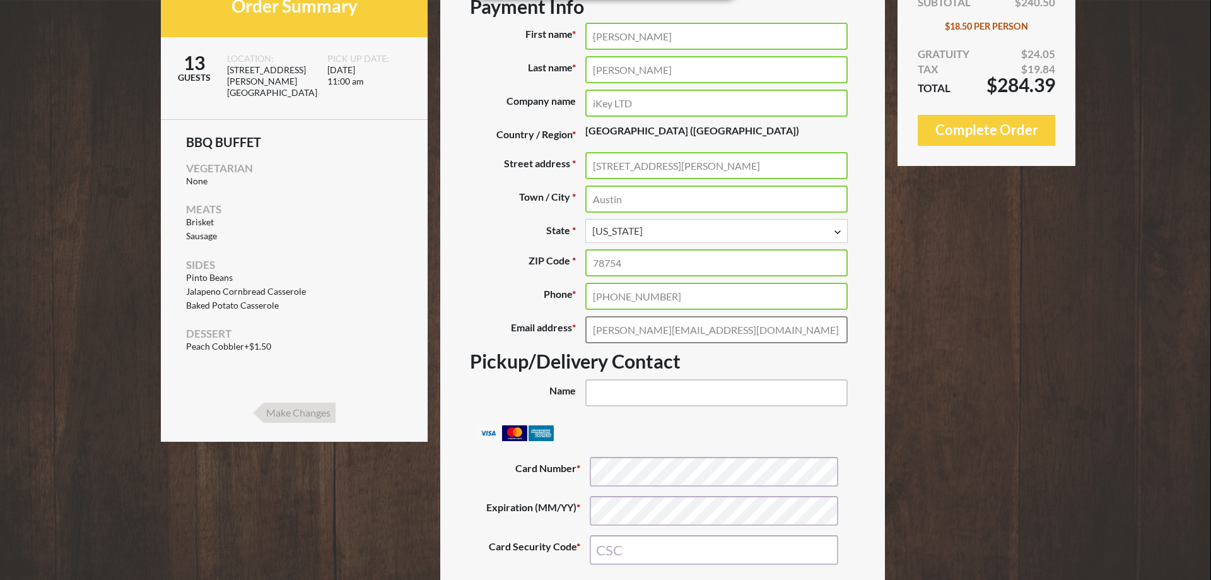
scroll to position [193, 0]
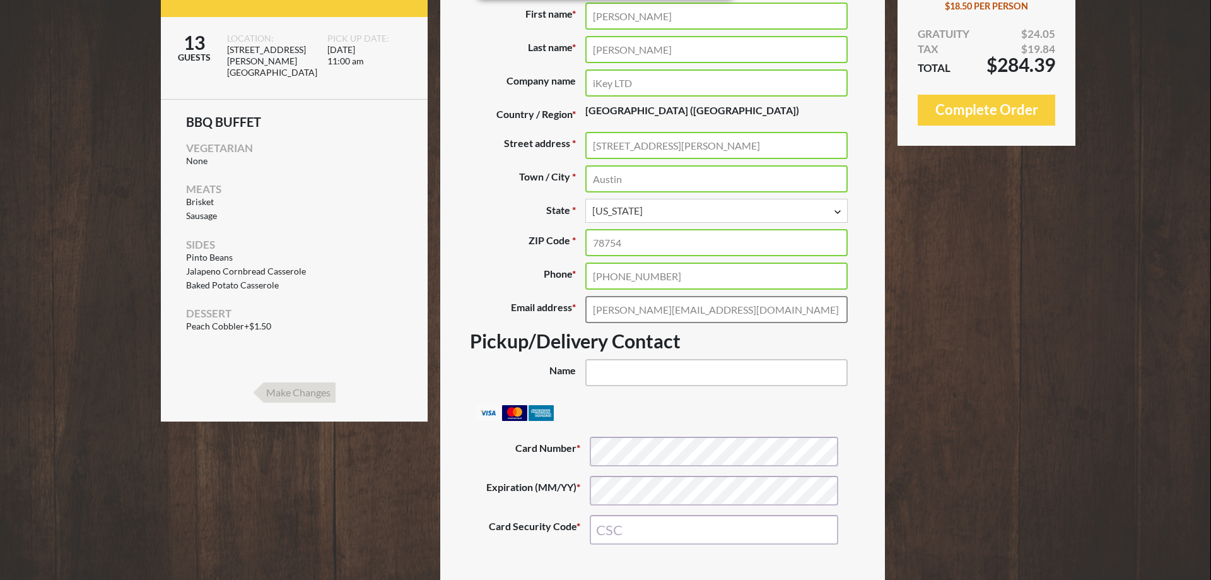
type input "[PERSON_NAME][EMAIL_ADDRESS][DOMAIN_NAME]"
click at [635, 380] on input "Name (optional)" at bounding box center [717, 372] width 262 height 27
type input "Carlos Mora"
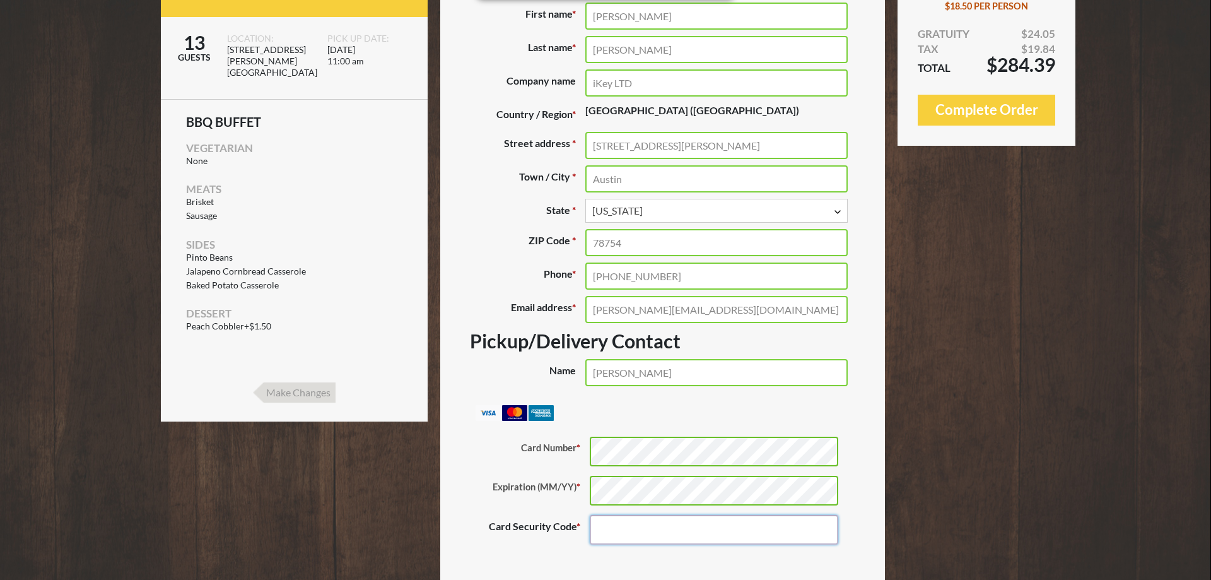
click at [654, 530] on input "Card Security Code *" at bounding box center [714, 530] width 249 height 30
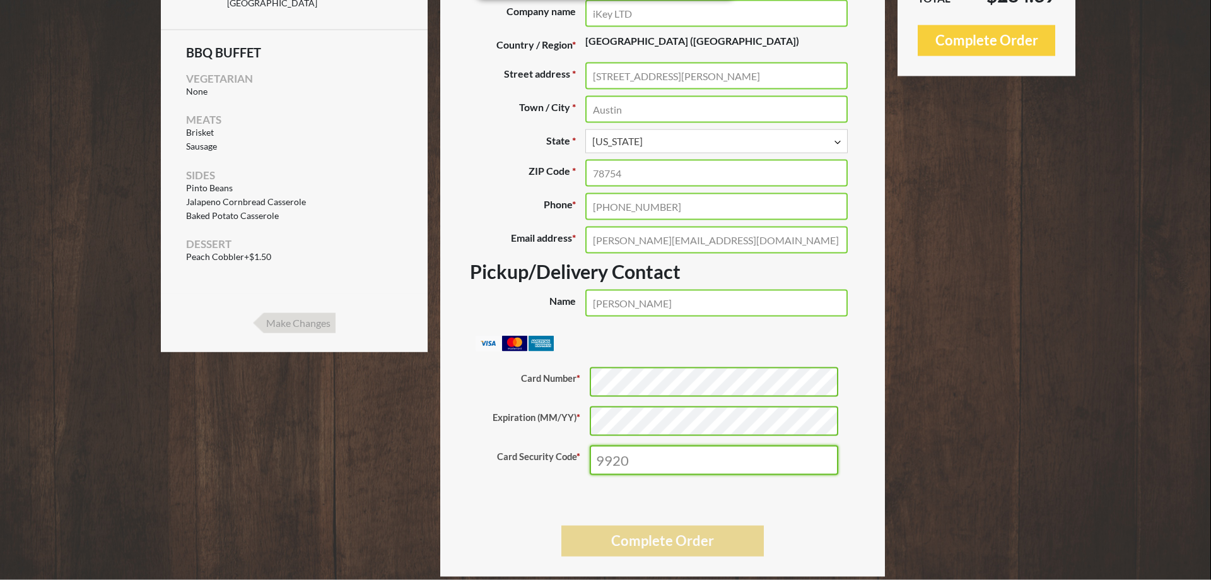
scroll to position [291, 0]
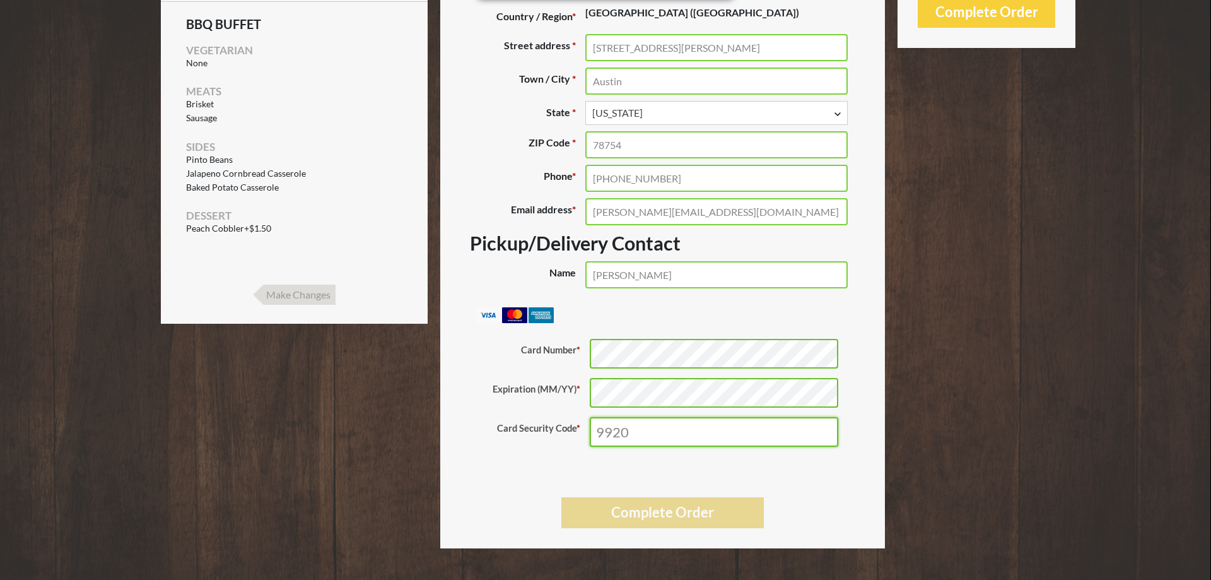
type input "9920"
click at [675, 522] on button "Complete Order" at bounding box center [663, 512] width 203 height 31
